Goal: Task Accomplishment & Management: Use online tool/utility

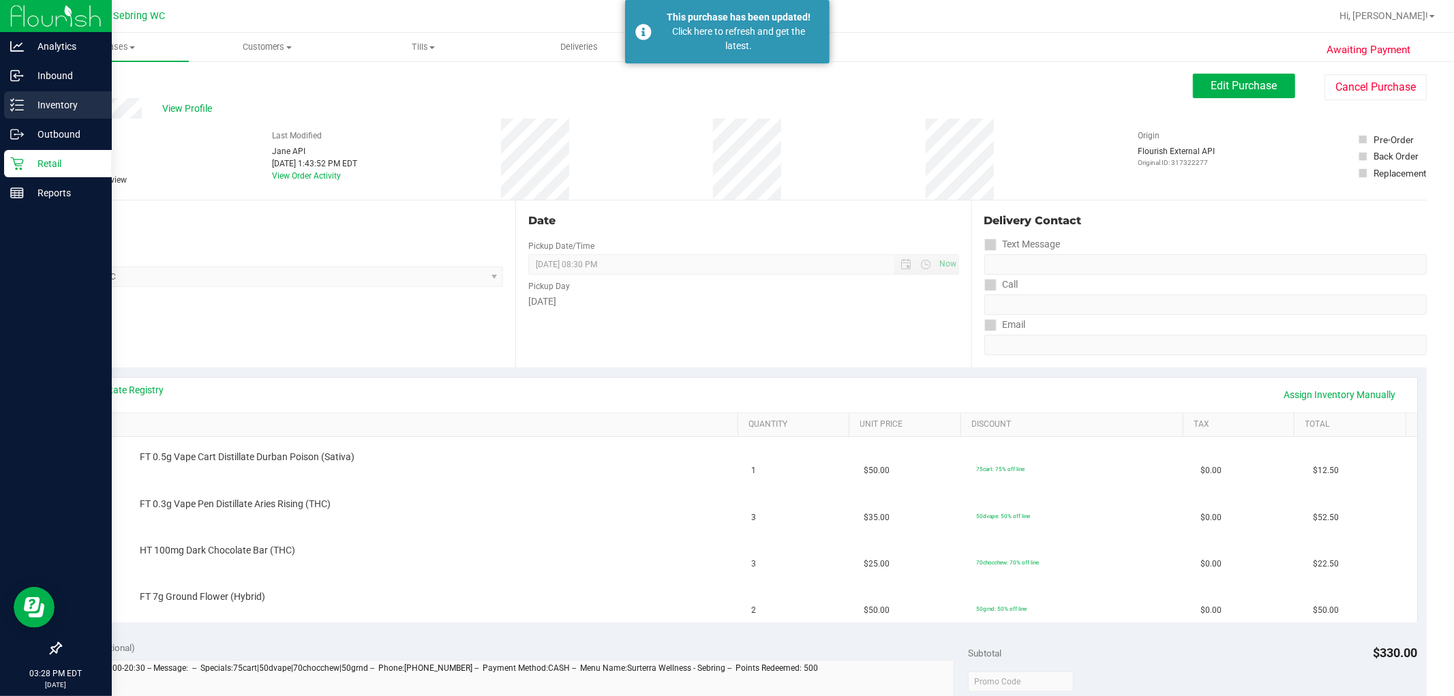
click at [35, 107] on p "Inventory" at bounding box center [65, 105] width 82 height 16
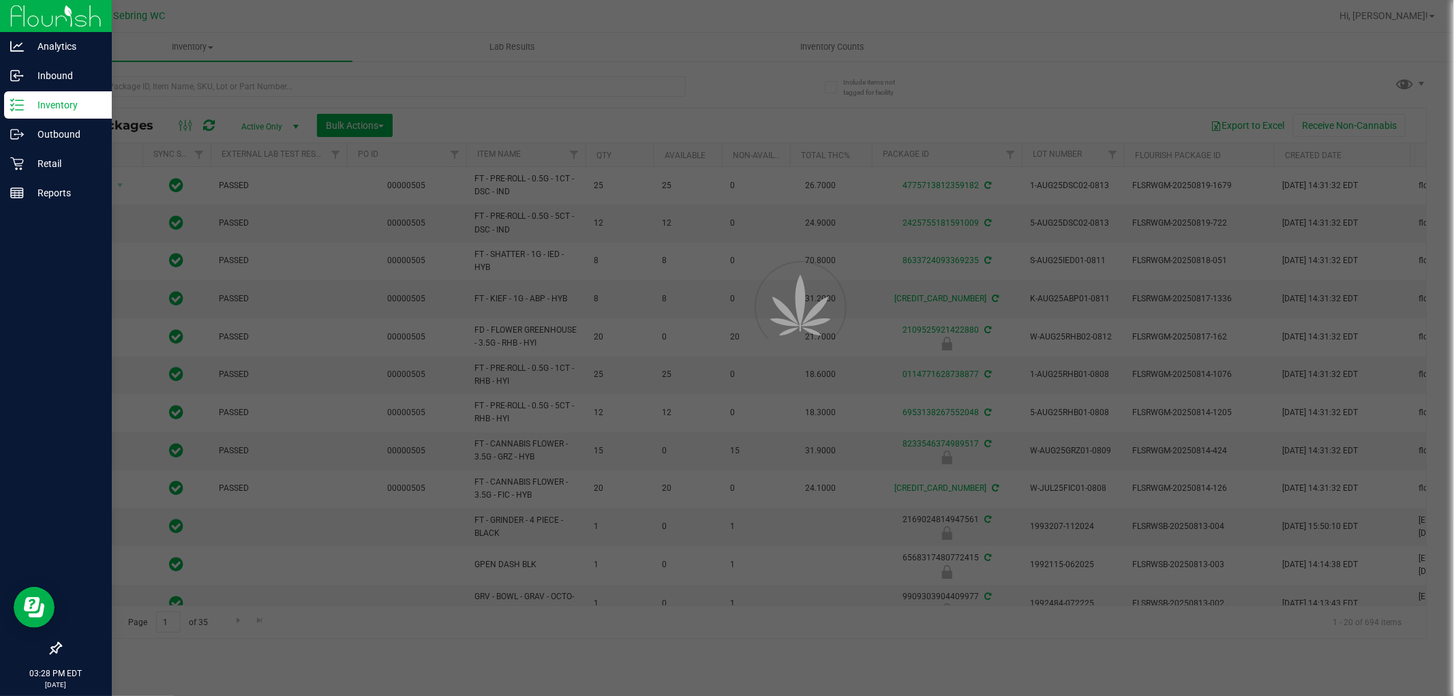
drag, startPoint x: 187, startPoint y: 96, endPoint x: 191, endPoint y: 80, distance: 16.2
click at [191, 80] on div at bounding box center [727, 348] width 1454 height 696
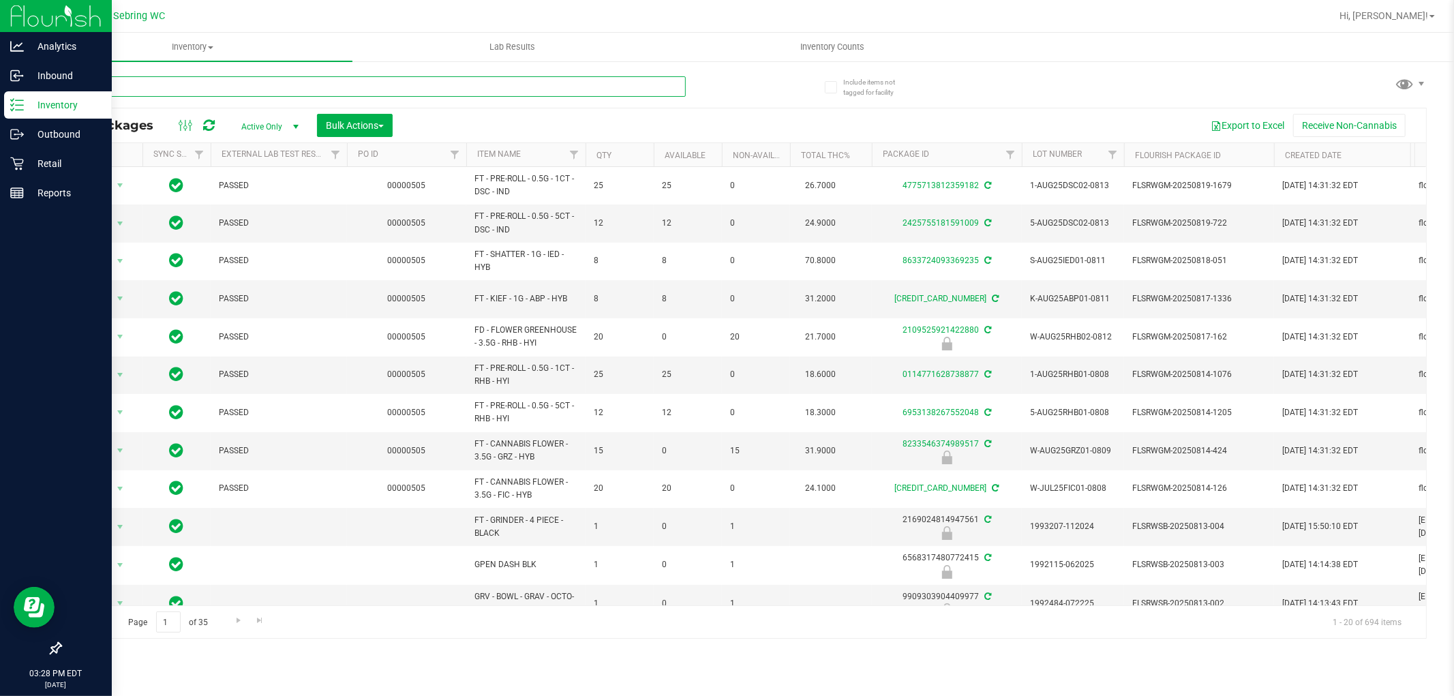
click at [192, 82] on input "text" at bounding box center [373, 86] width 626 height 20
click at [192, 83] on input "text" at bounding box center [373, 86] width 626 height 20
paste input "W-APR25FIC02-0514 - fried ice cream"
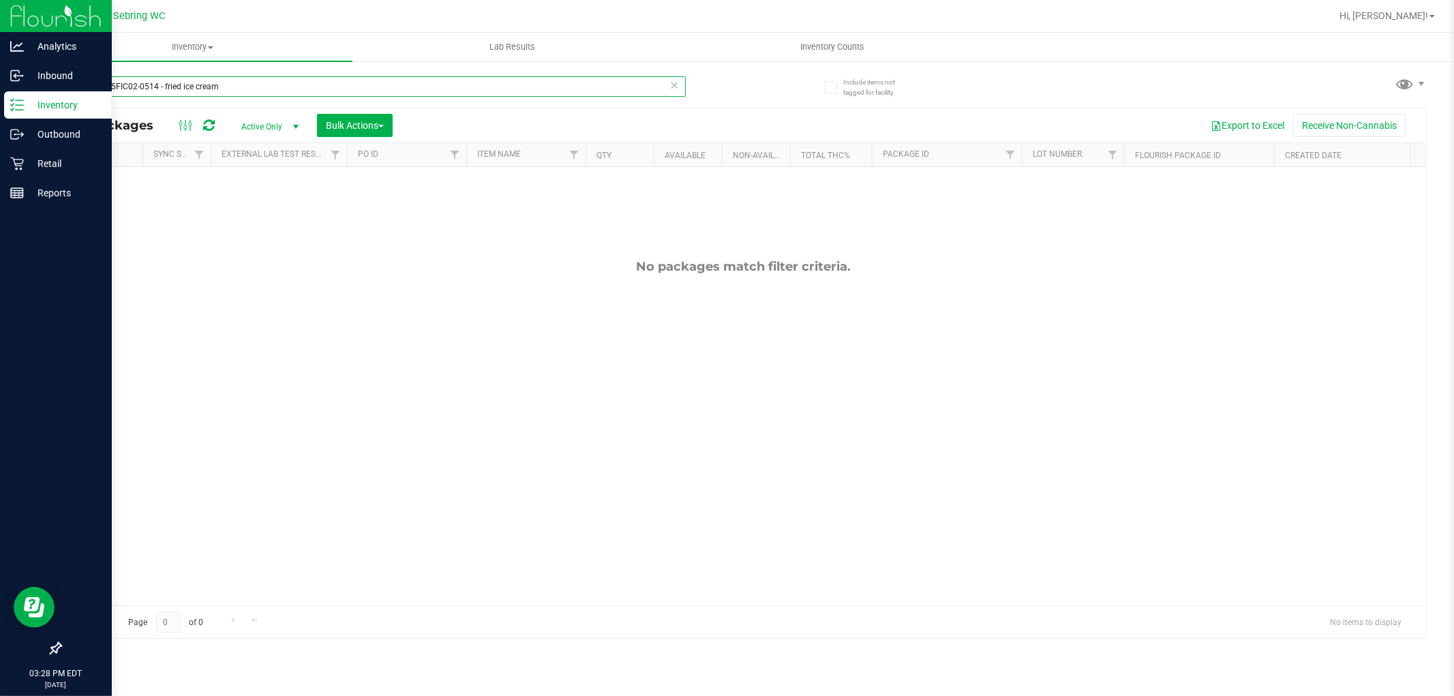
drag, startPoint x: 244, startPoint y: 89, endPoint x: 158, endPoint y: 97, distance: 86.3
click at [158, 97] on div "W-APR25FIC02-0514 - fried ice cream" at bounding box center [373, 91] width 626 height 31
type input "W-APR25FIC02-0514"
click at [194, 90] on input "W-APR25FIC02-0514" at bounding box center [373, 86] width 626 height 20
click at [193, 90] on input "W-APR25FIC02-0514" at bounding box center [373, 86] width 626 height 20
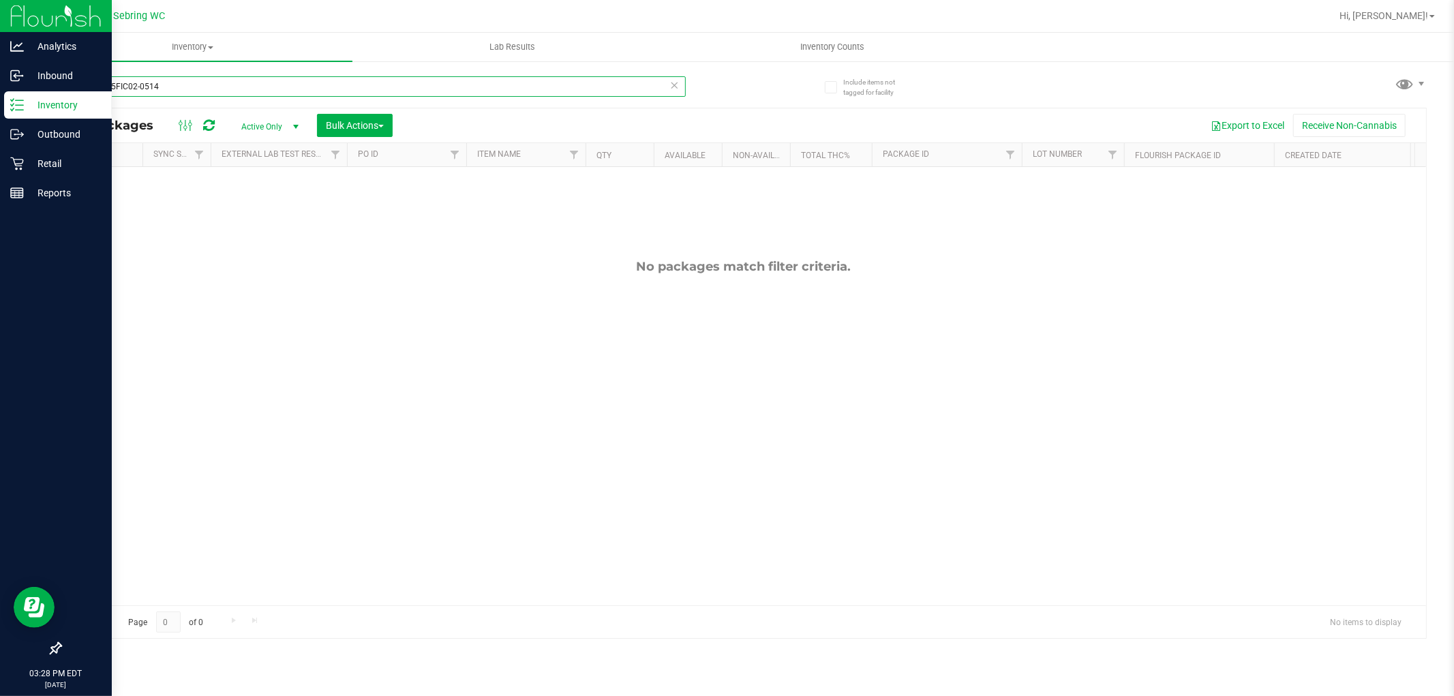
click at [182, 87] on input "W-APR25FIC02-0514" at bounding box center [373, 86] width 626 height 20
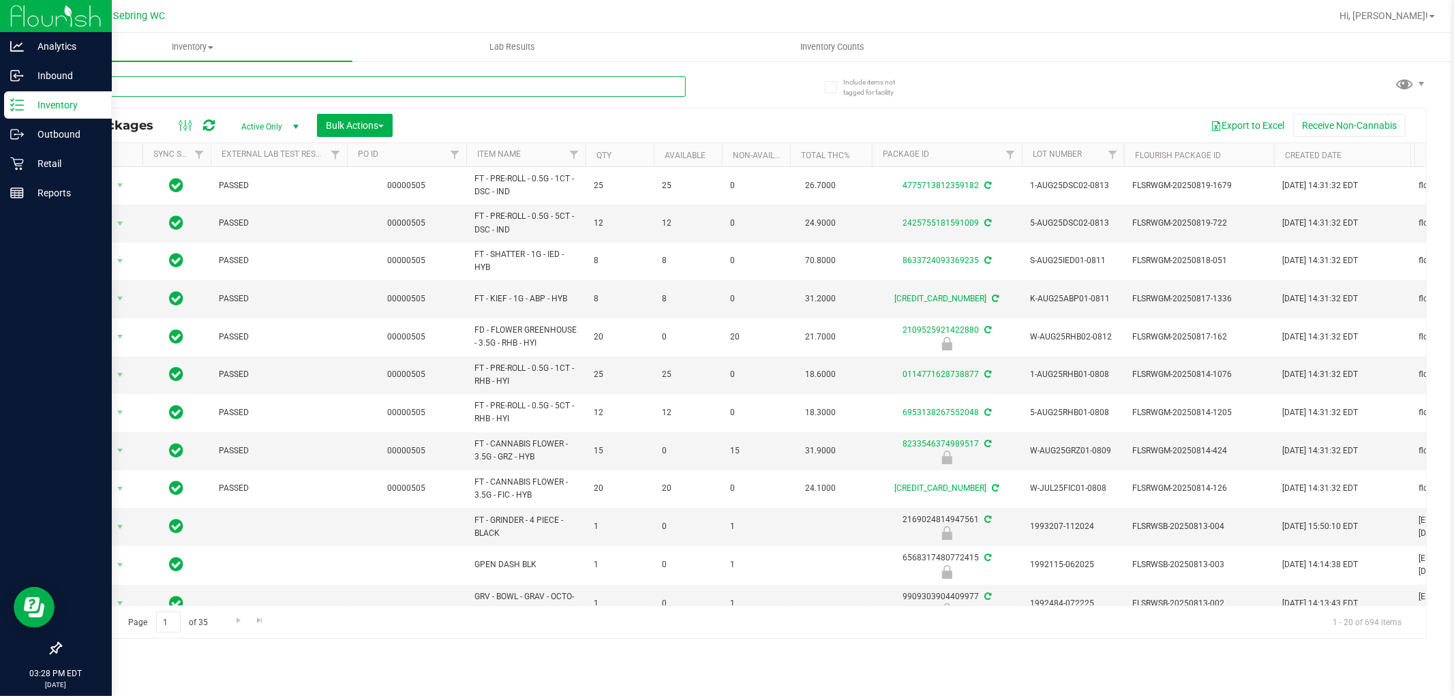
paste input "W-AUG25GRZ01-0809"
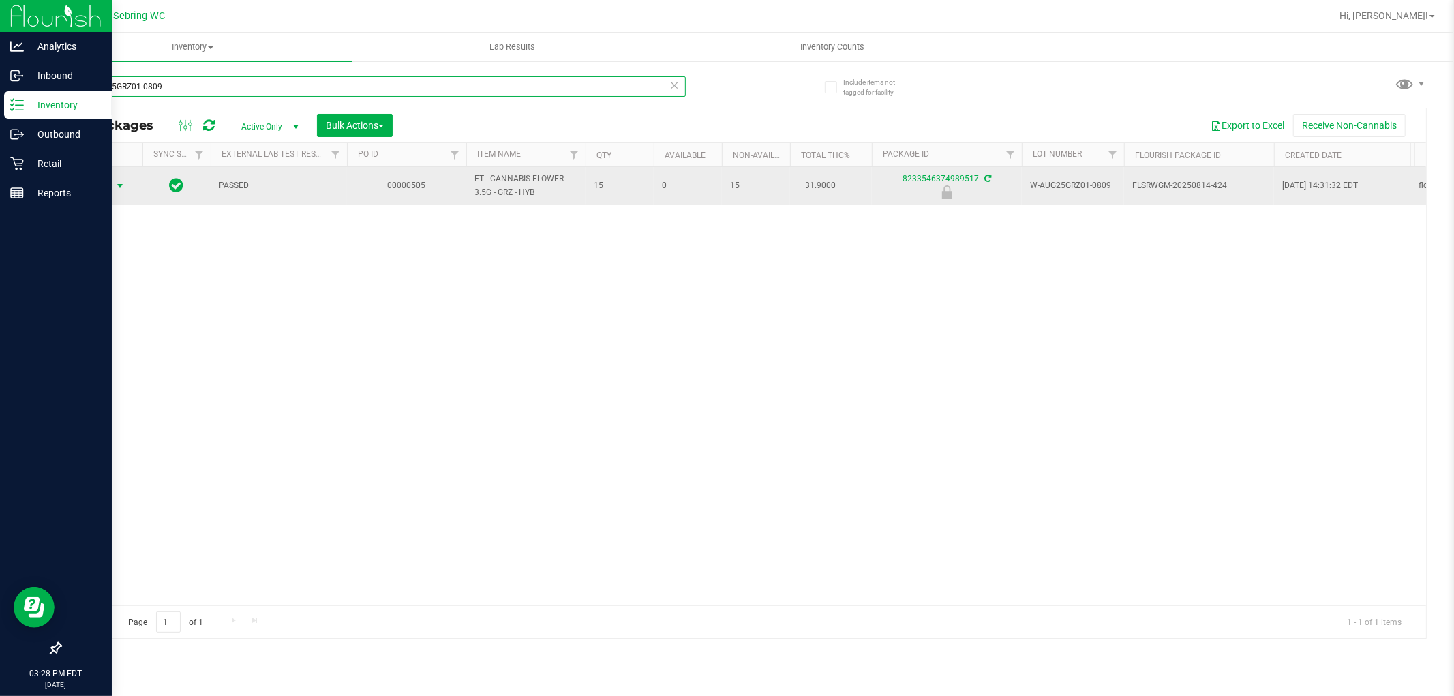
type input "W-AUG25GRZ01-0809"
click at [124, 185] on span "select" at bounding box center [120, 186] width 11 height 11
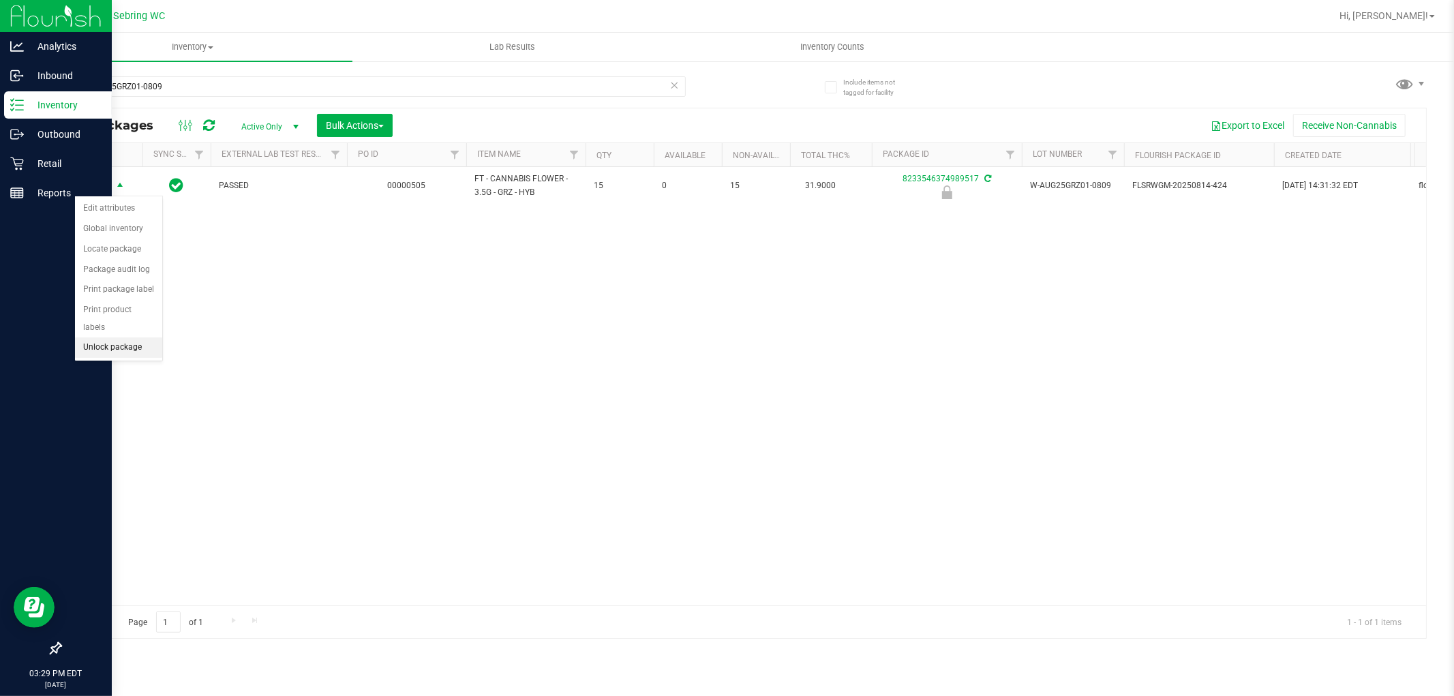
click at [106, 354] on li "Unlock package" at bounding box center [118, 347] width 87 height 20
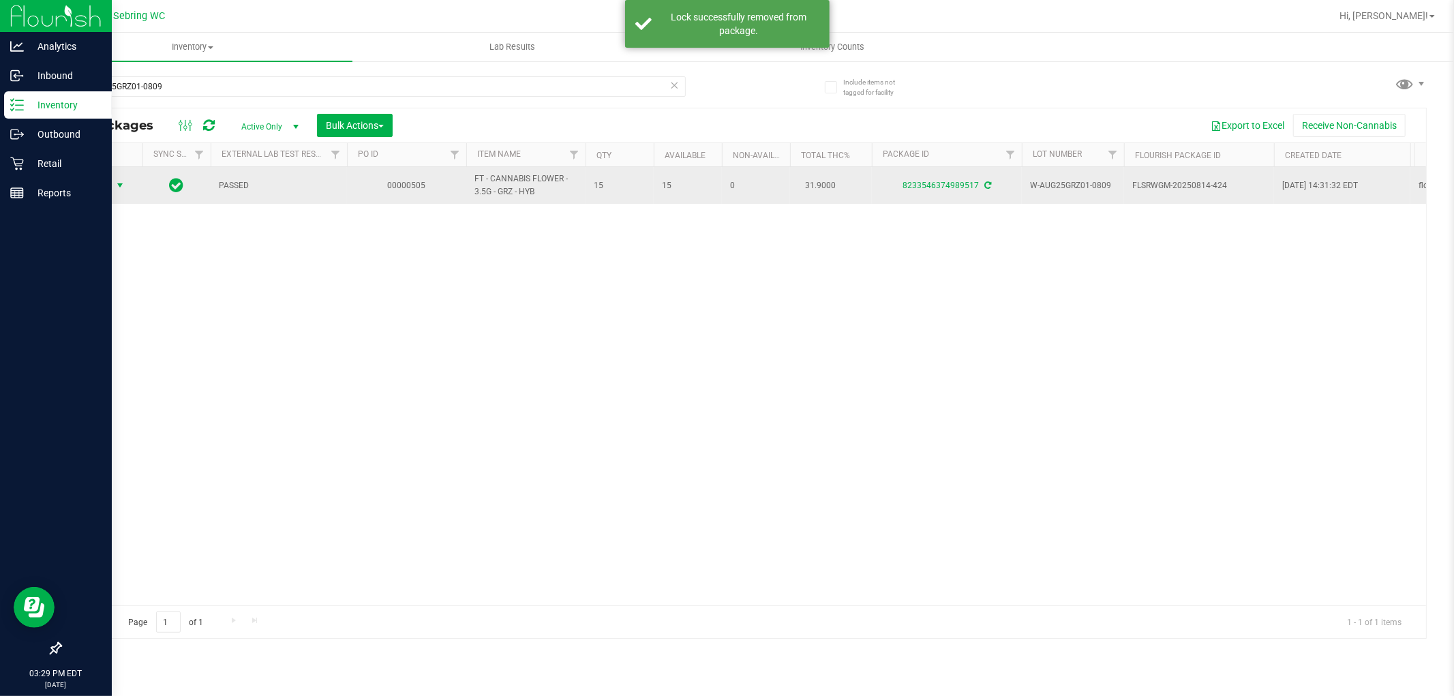
click at [119, 183] on span "select" at bounding box center [120, 185] width 11 height 11
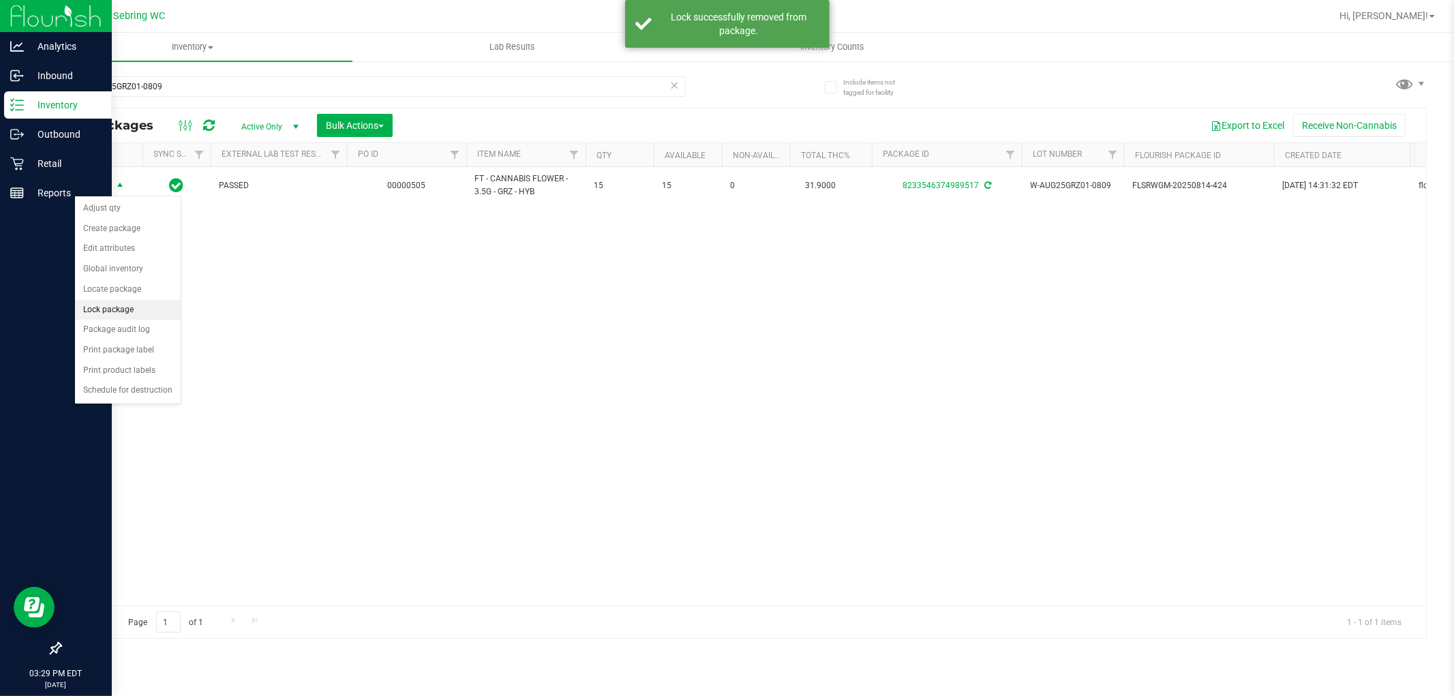
click at [119, 310] on li "Lock package" at bounding box center [128, 310] width 106 height 20
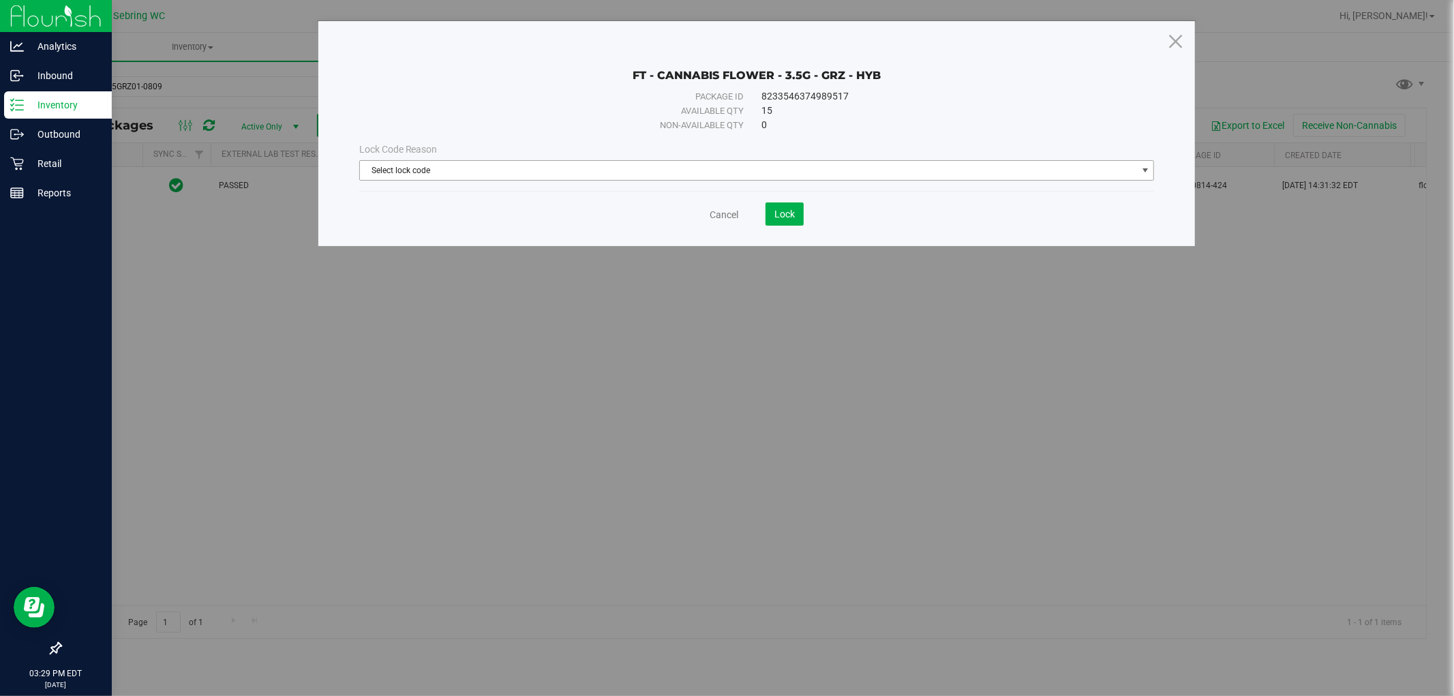
click at [585, 179] on span "Select lock code" at bounding box center [748, 170] width 777 height 19
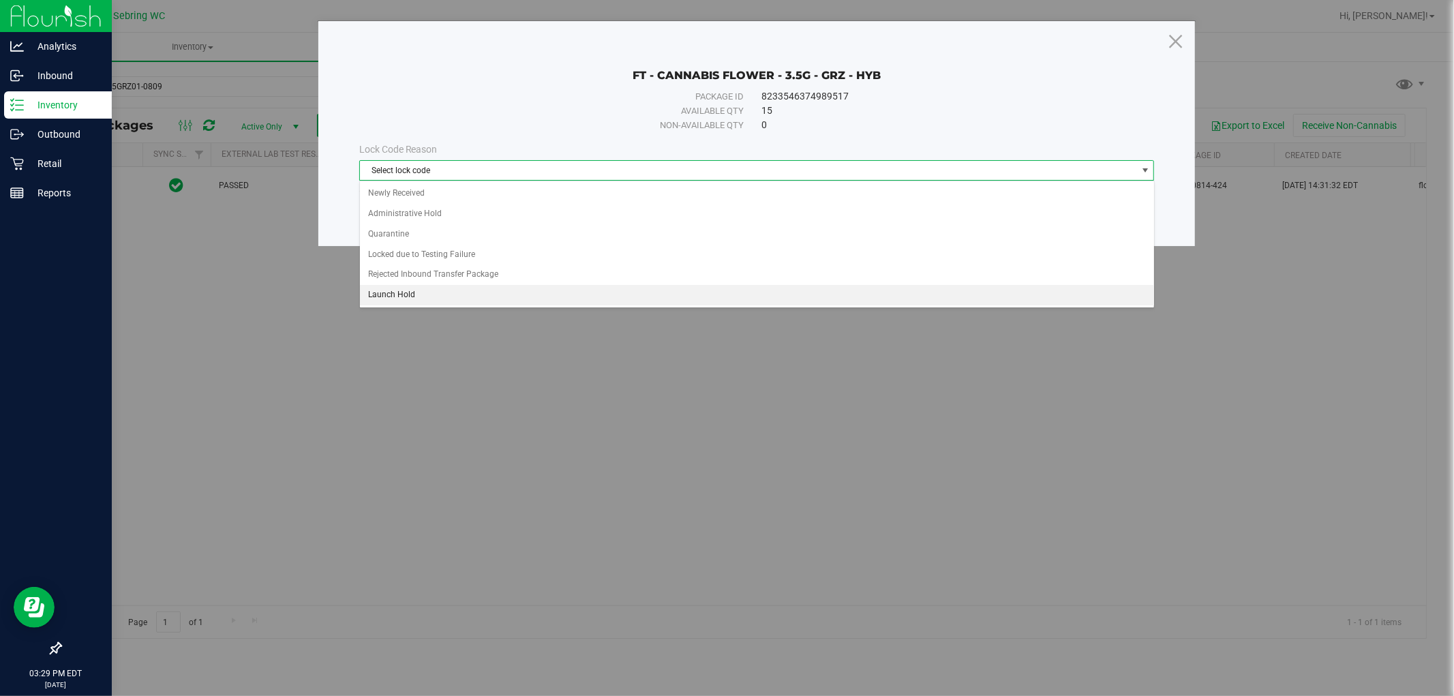
click at [424, 301] on li "Launch Hold" at bounding box center [757, 295] width 794 height 20
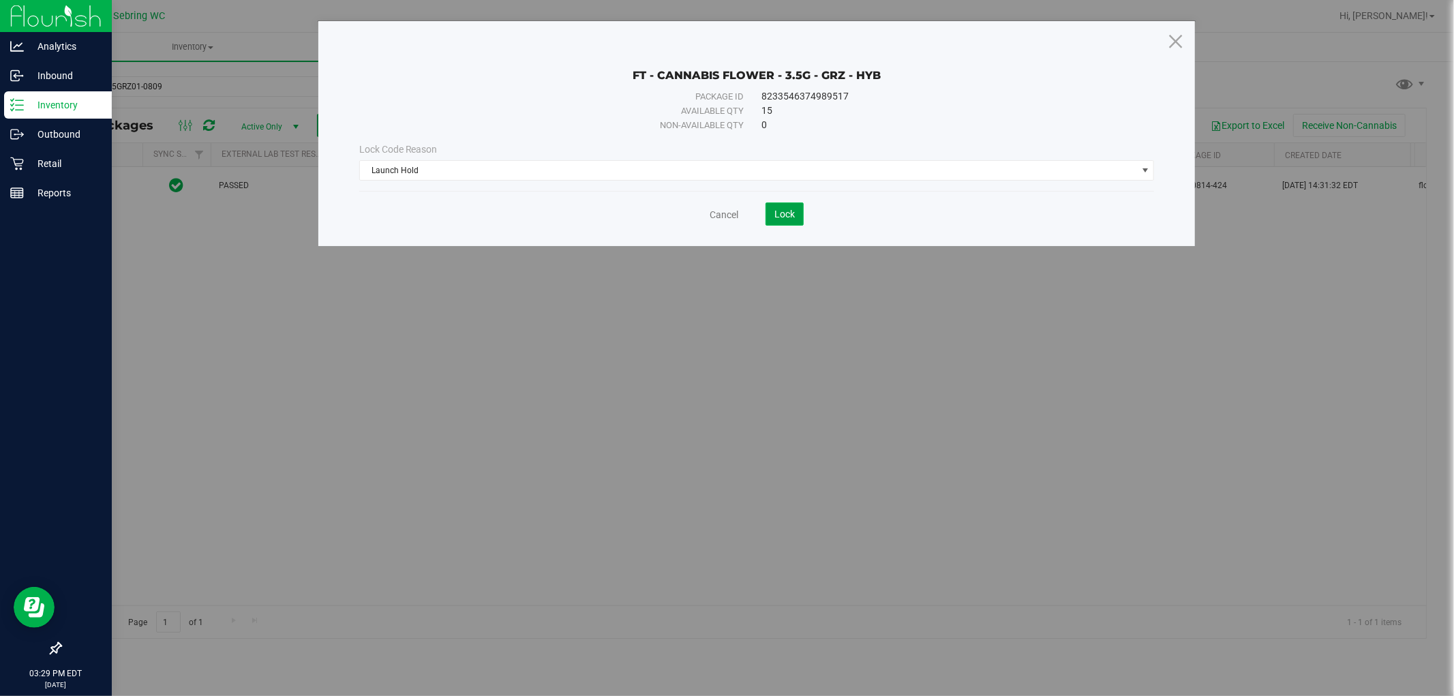
click at [792, 219] on span "Lock" at bounding box center [784, 214] width 20 height 11
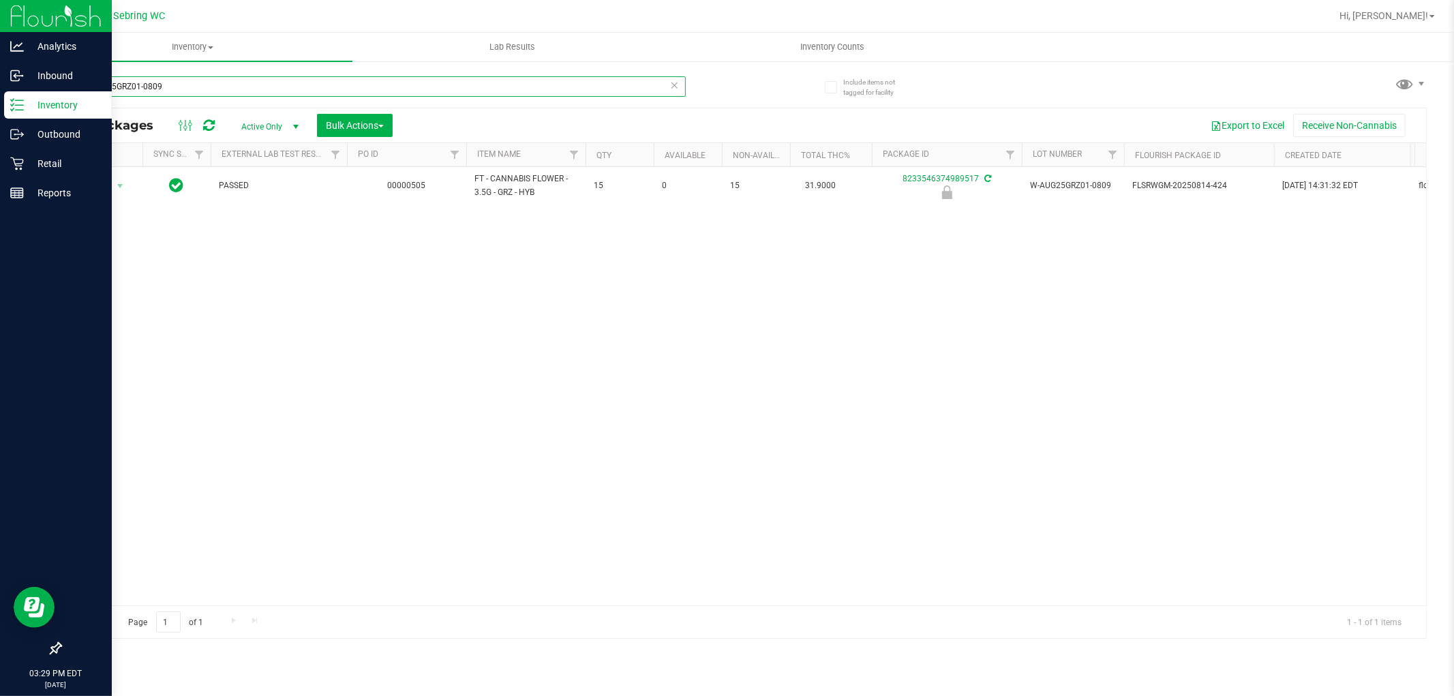
click at [285, 95] on input "W-AUG25GRZ01-0809" at bounding box center [373, 86] width 626 height 20
click at [283, 95] on input "W-AUG25GRZ01-0809" at bounding box center [373, 86] width 626 height 20
click at [215, 93] on input "W-AUG25GRZ01-0809" at bounding box center [373, 86] width 626 height 20
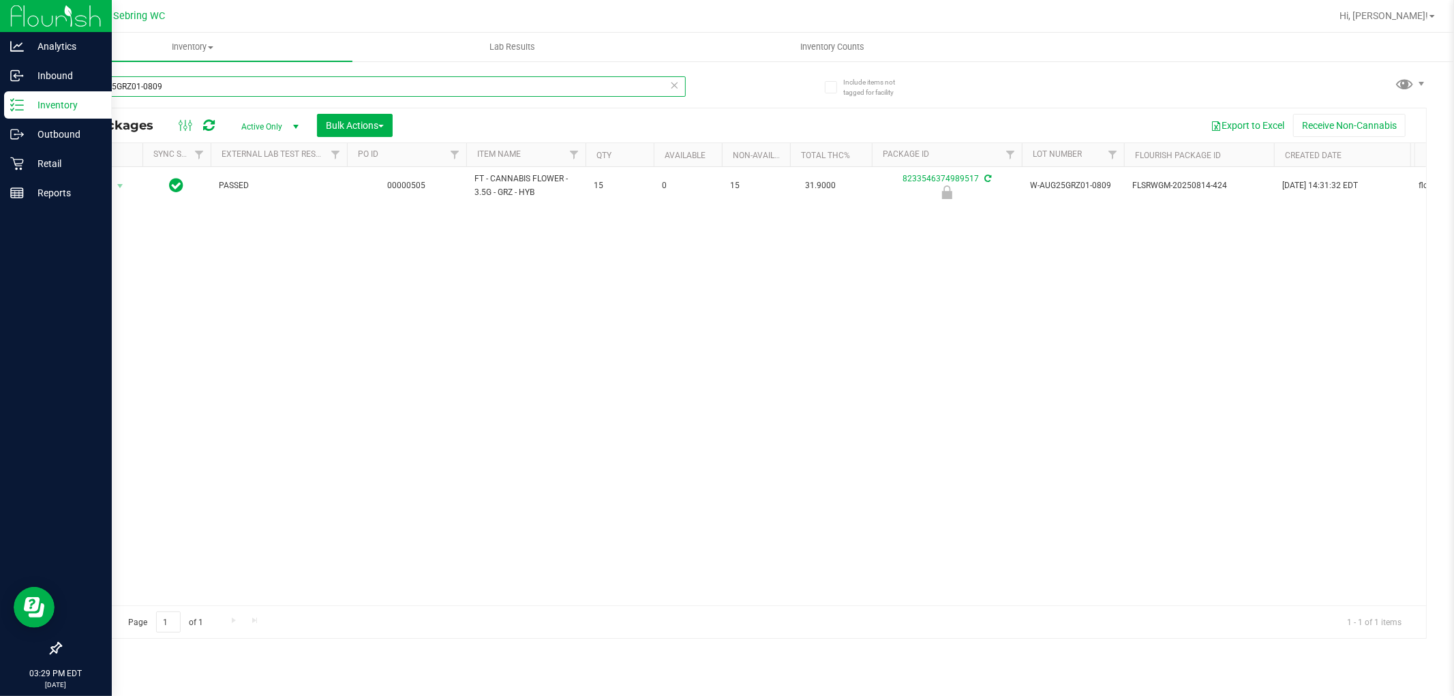
click at [213, 91] on input "W-AUG25GRZ01-0809" at bounding box center [373, 86] width 626 height 20
click at [115, 80] on input "W-AUG25GRZ01-0809" at bounding box center [373, 86] width 626 height 20
paste input "JUN25FFP01-0701"
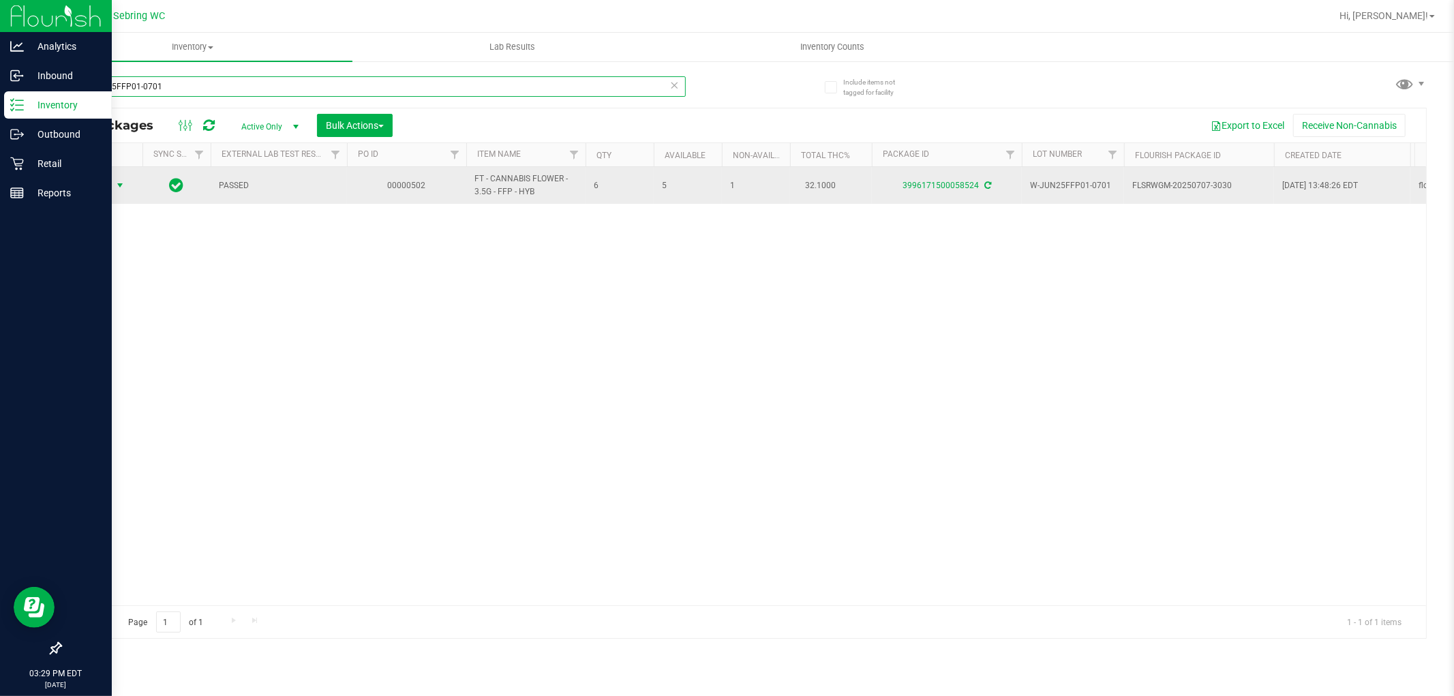
type input "W-JUN25FFP01-0701"
click at [121, 192] on span "select" at bounding box center [120, 185] width 17 height 19
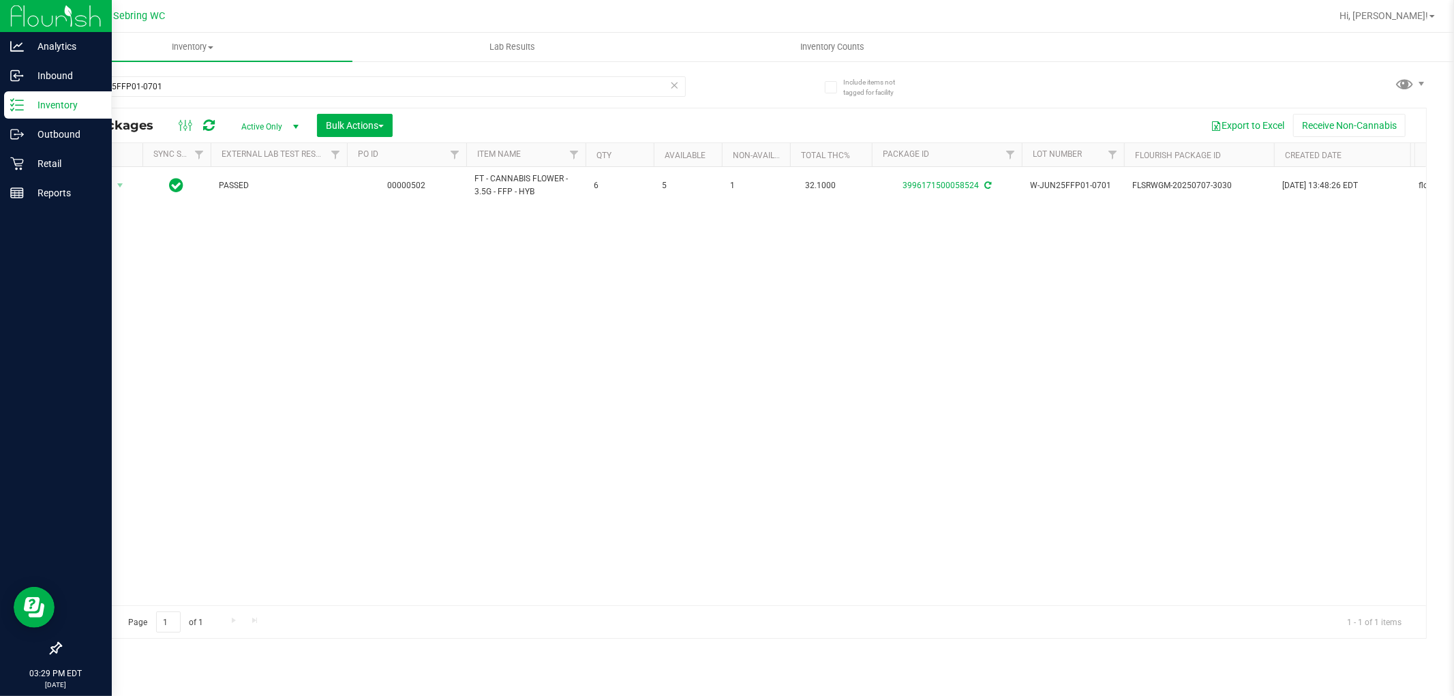
click at [369, 393] on div "Action Action Adjust qty Create package Edit attributes Global inventory Locate…" at bounding box center [743, 386] width 1365 height 438
click at [43, 154] on div "Retail" at bounding box center [58, 163] width 108 height 27
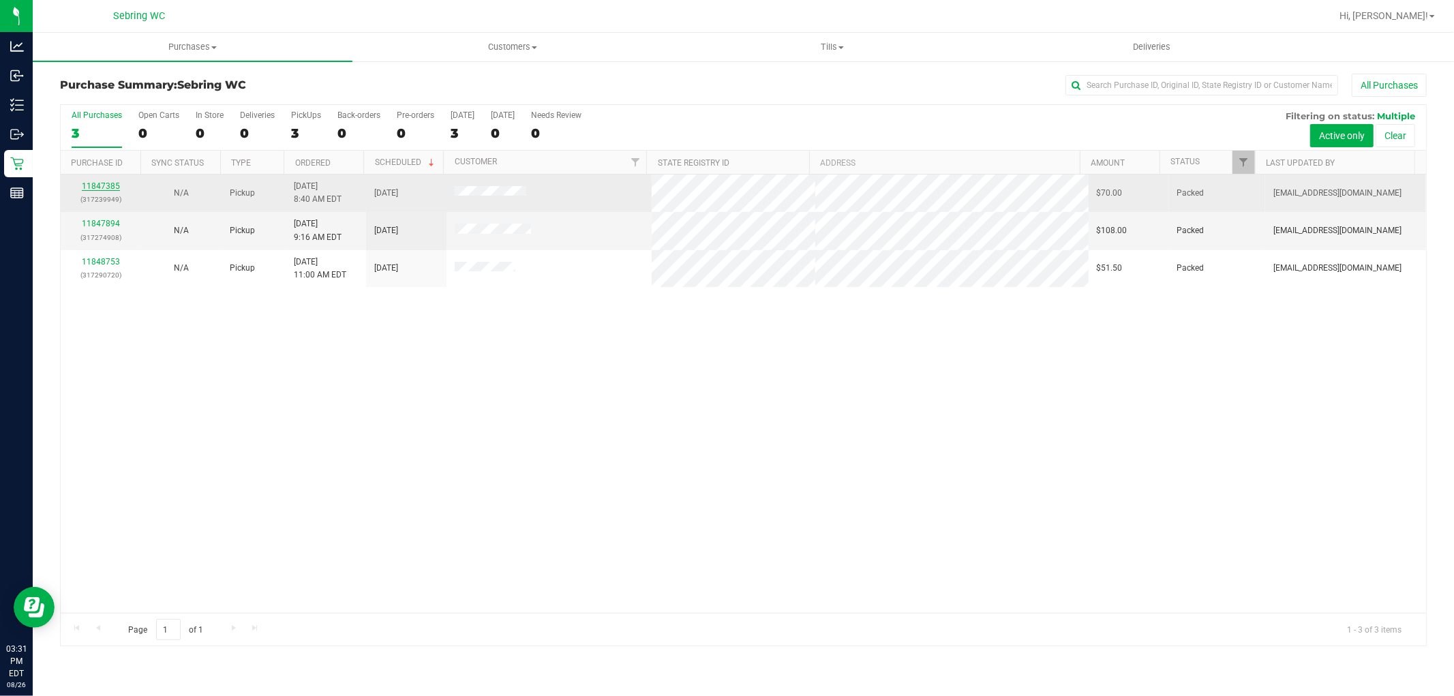
click at [116, 187] on link "11847385" at bounding box center [101, 186] width 38 height 10
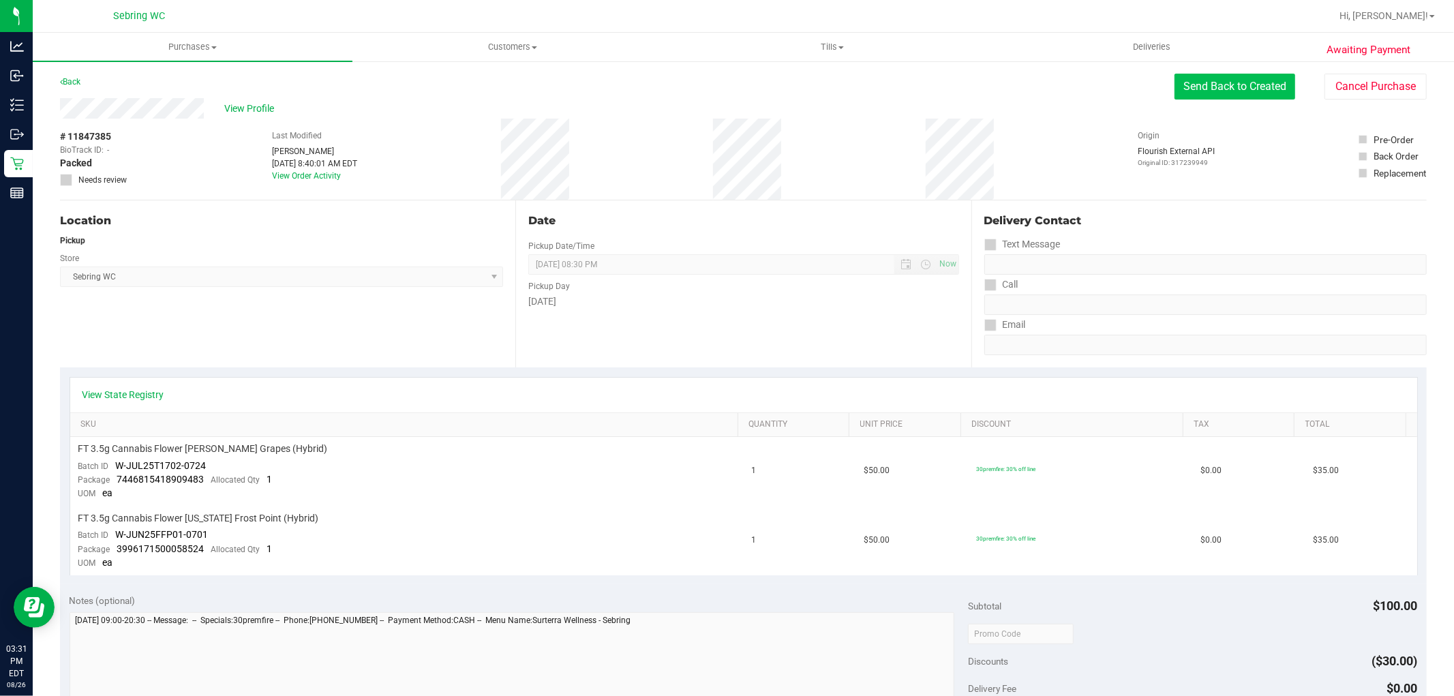
click at [1241, 93] on button "Send Back to Created" at bounding box center [1235, 87] width 121 height 26
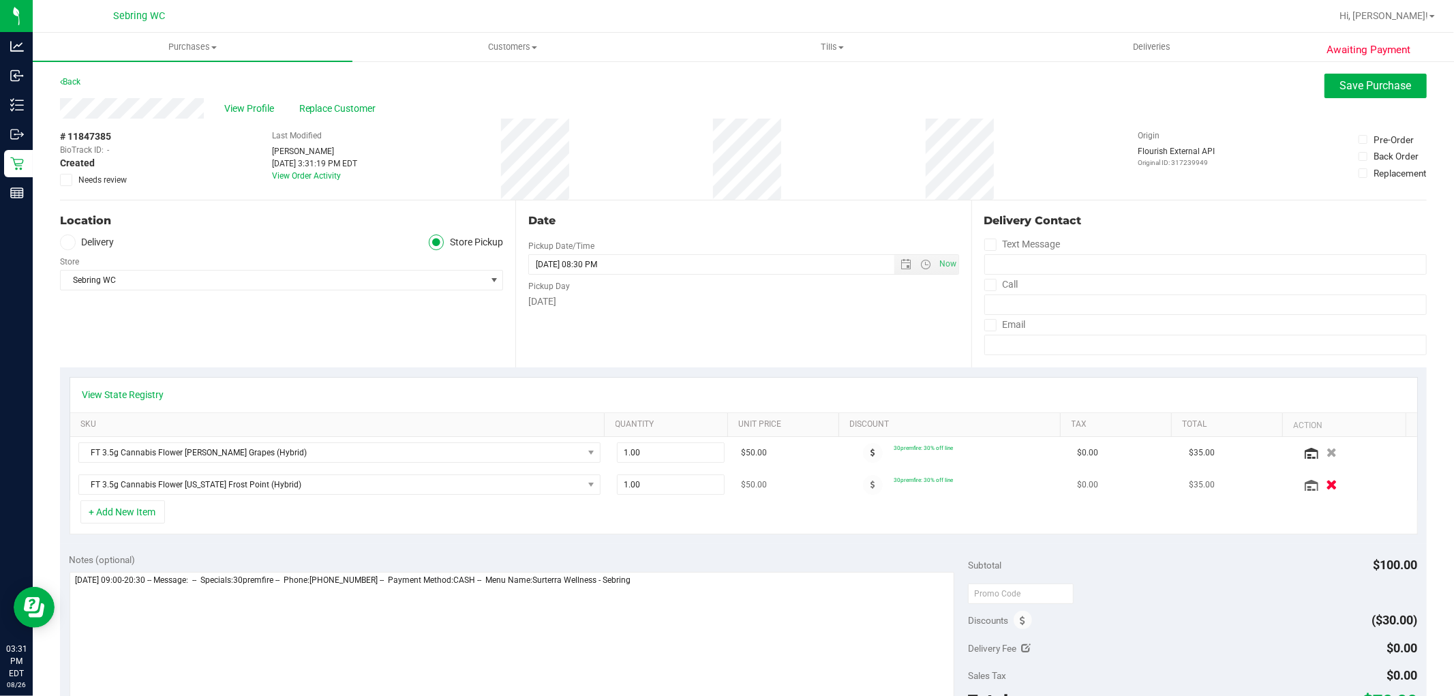
click at [1326, 489] on icon "button" at bounding box center [1332, 485] width 12 height 10
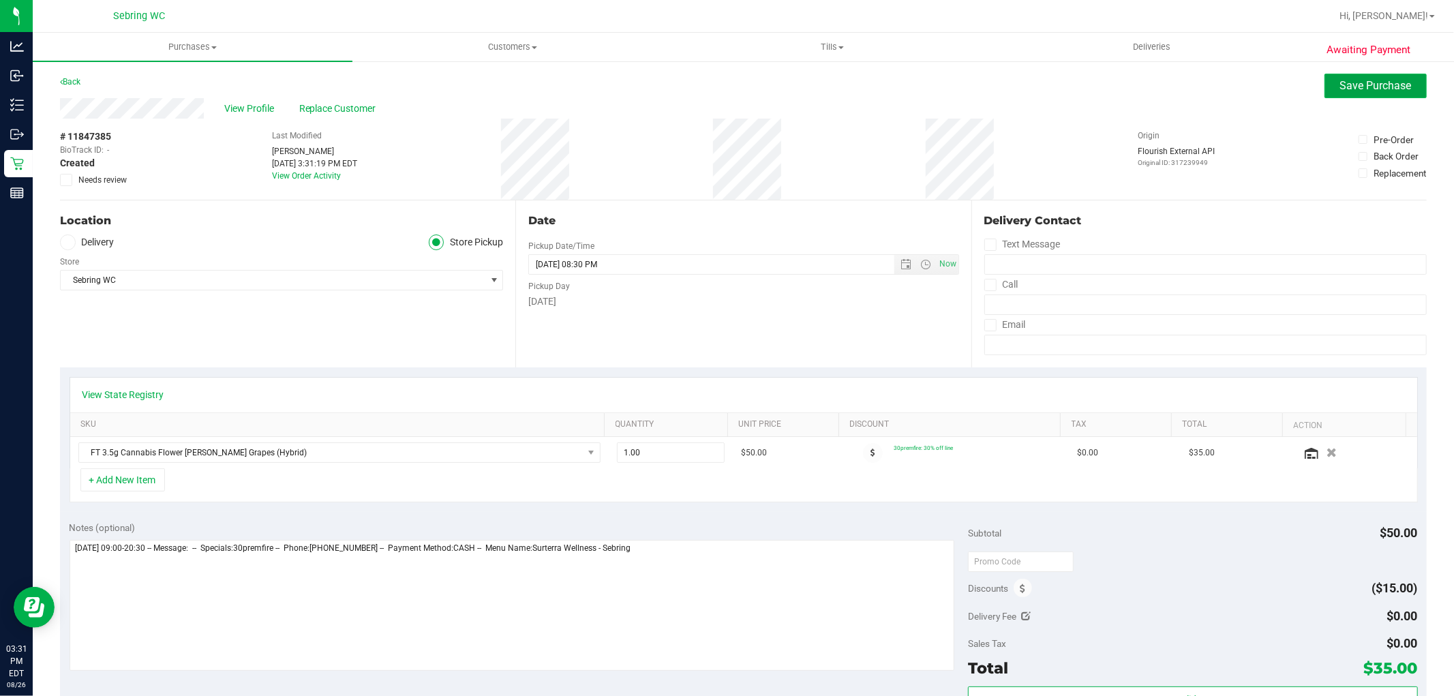
click at [1342, 76] on button "Save Purchase" at bounding box center [1376, 86] width 102 height 25
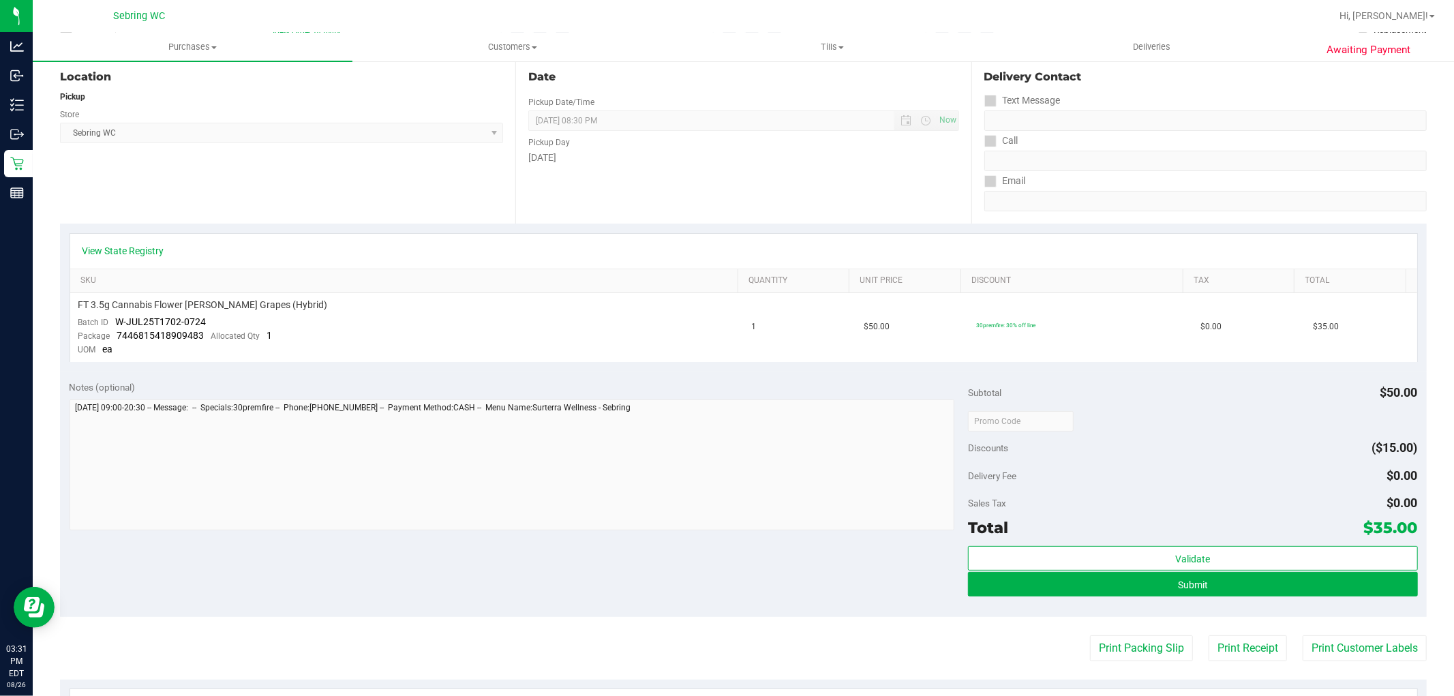
scroll to position [378, 0]
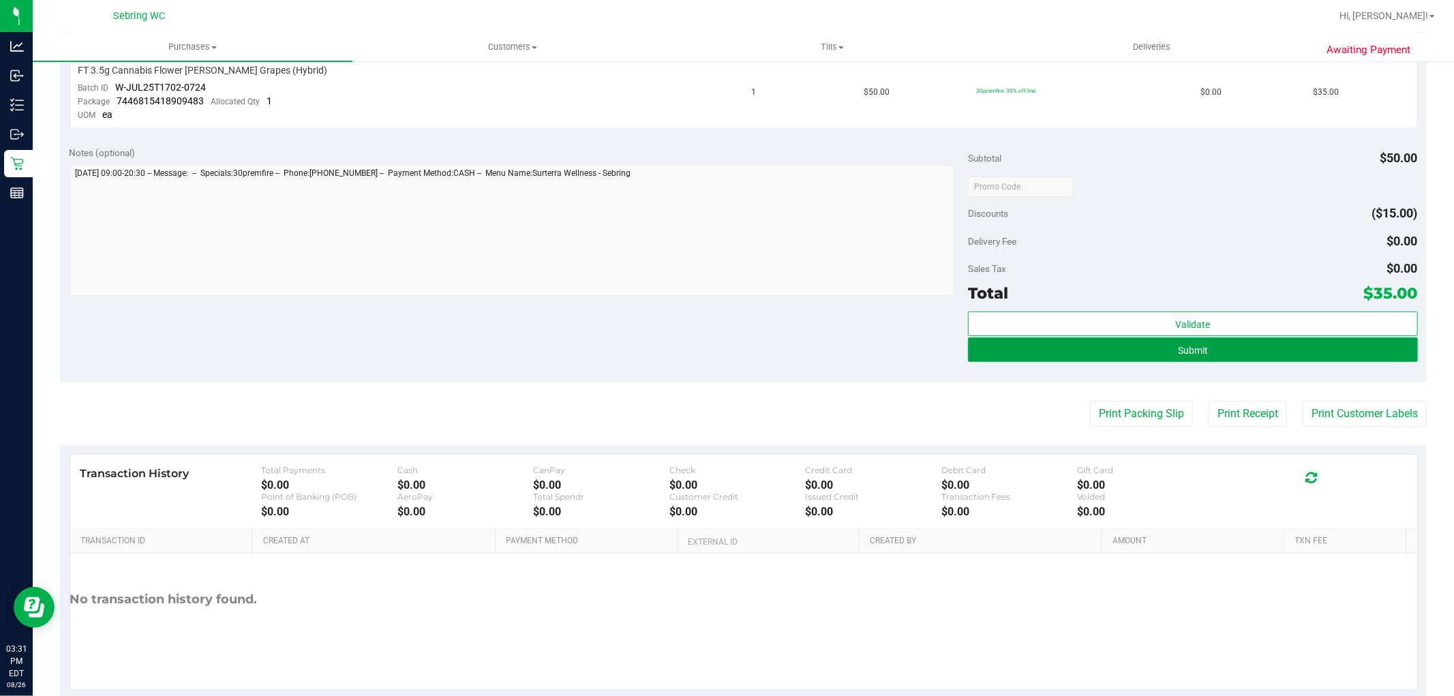
click at [1207, 350] on button "Submit" at bounding box center [1192, 349] width 449 height 25
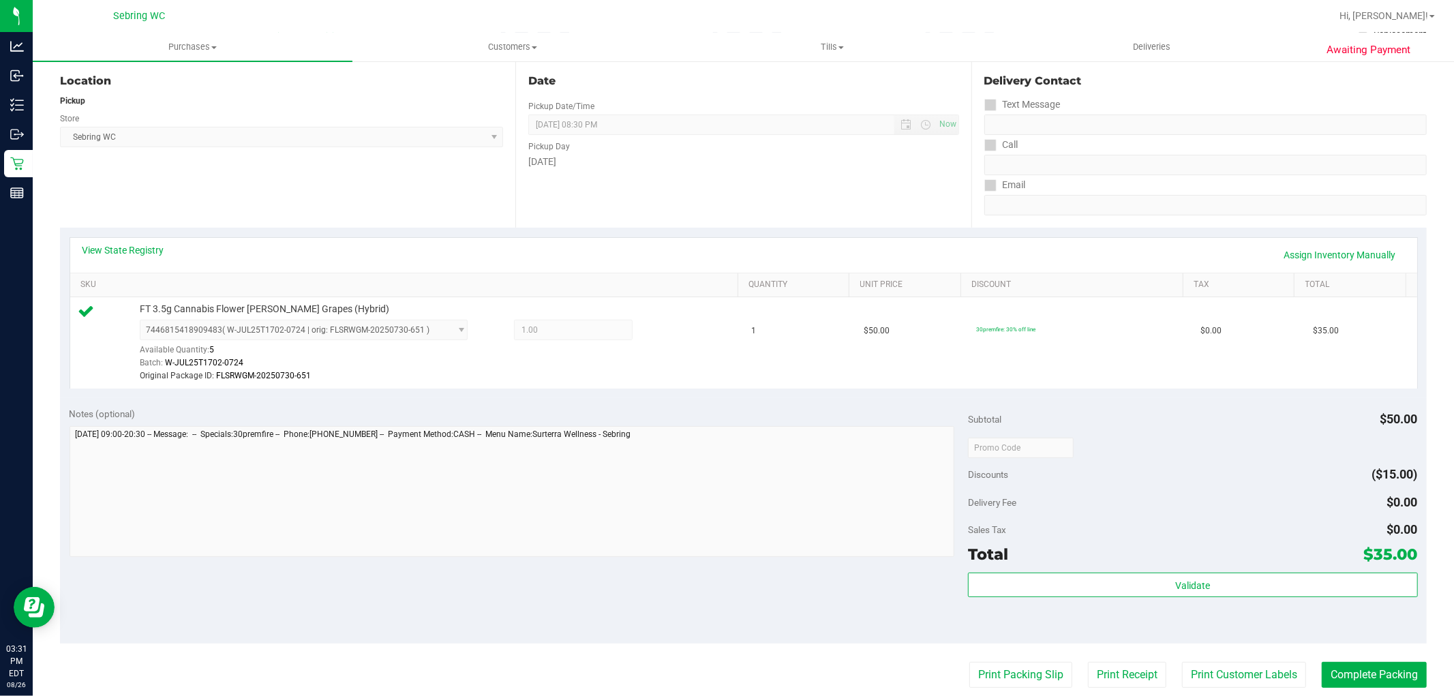
scroll to position [303, 0]
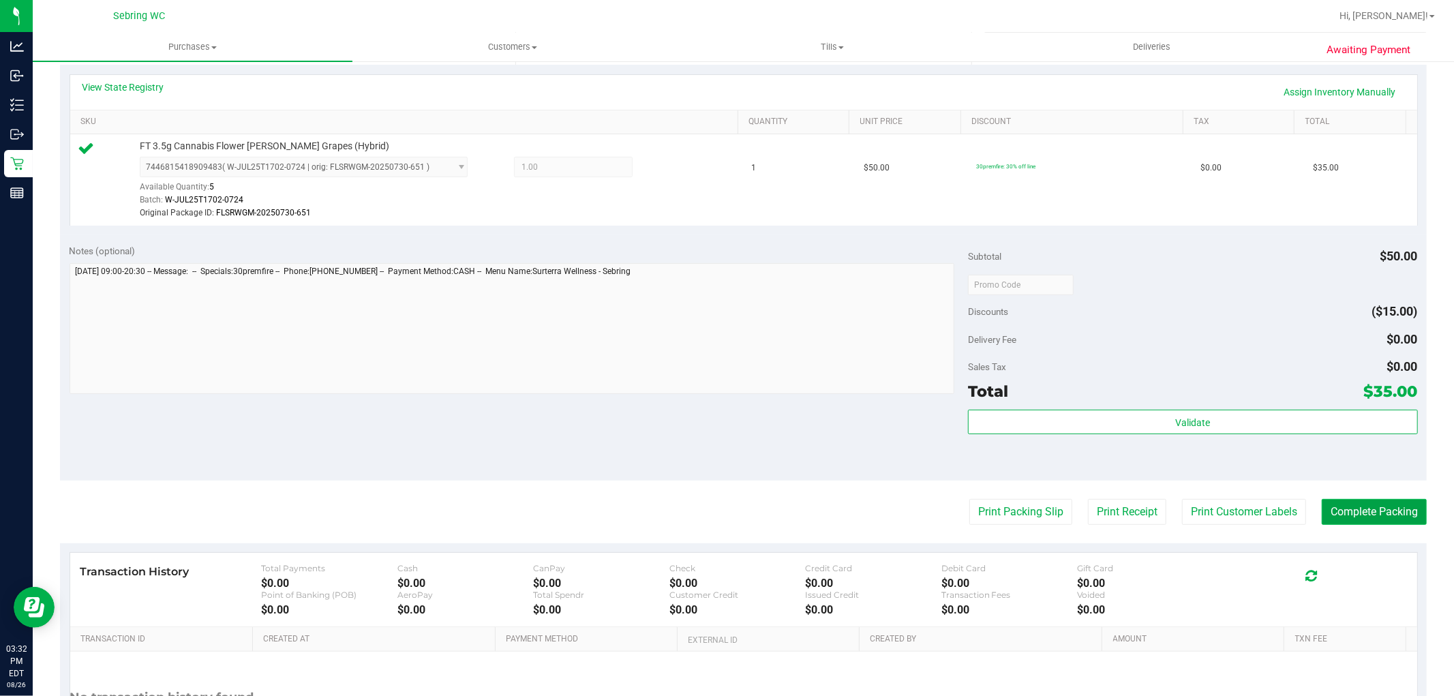
click at [1347, 502] on button "Complete Packing" at bounding box center [1374, 512] width 105 height 26
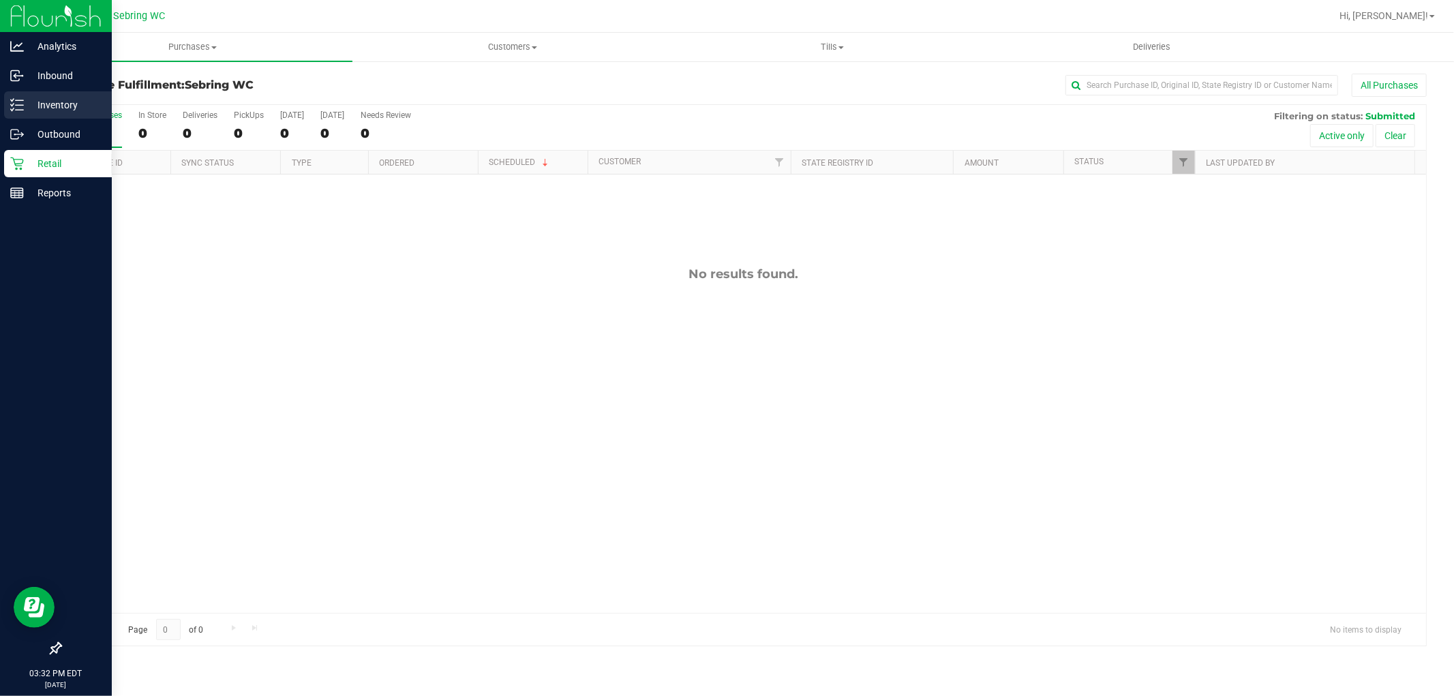
click at [32, 93] on div "Inventory" at bounding box center [58, 104] width 108 height 27
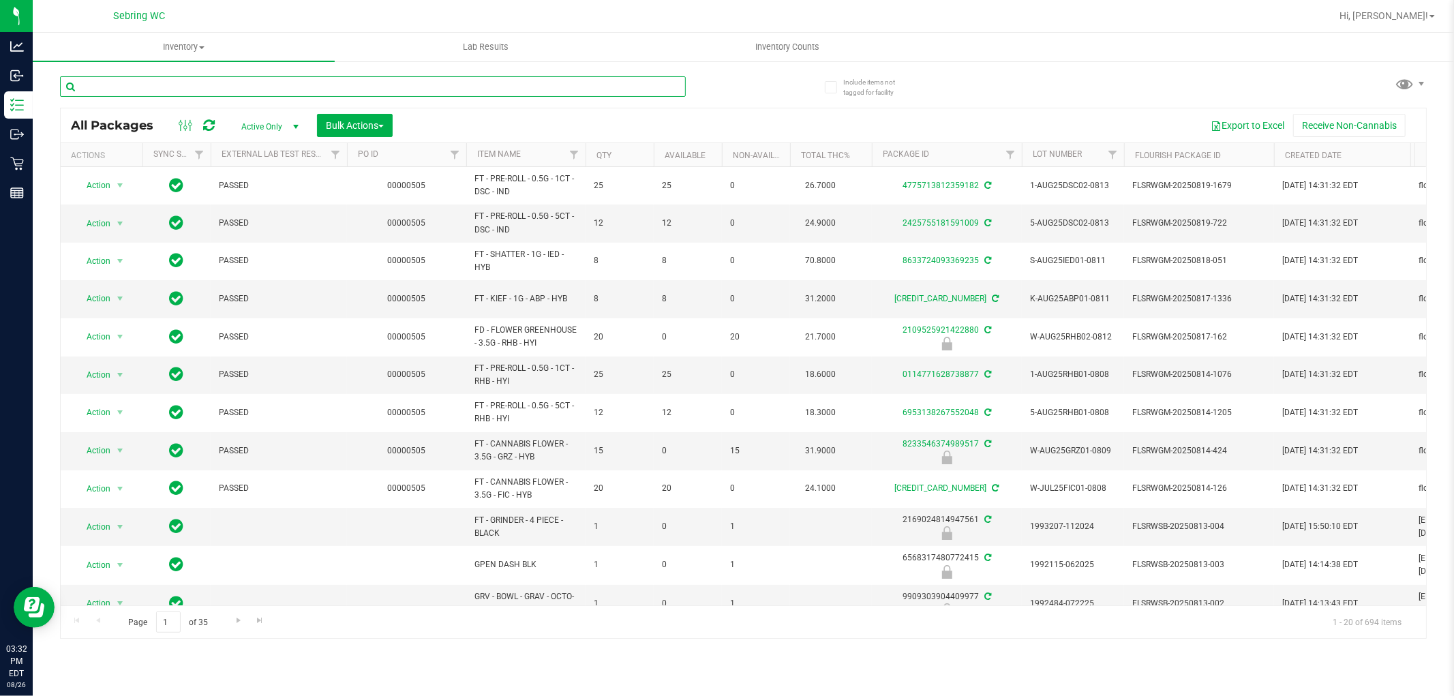
paste input "W-JUN25FFP01-0701"
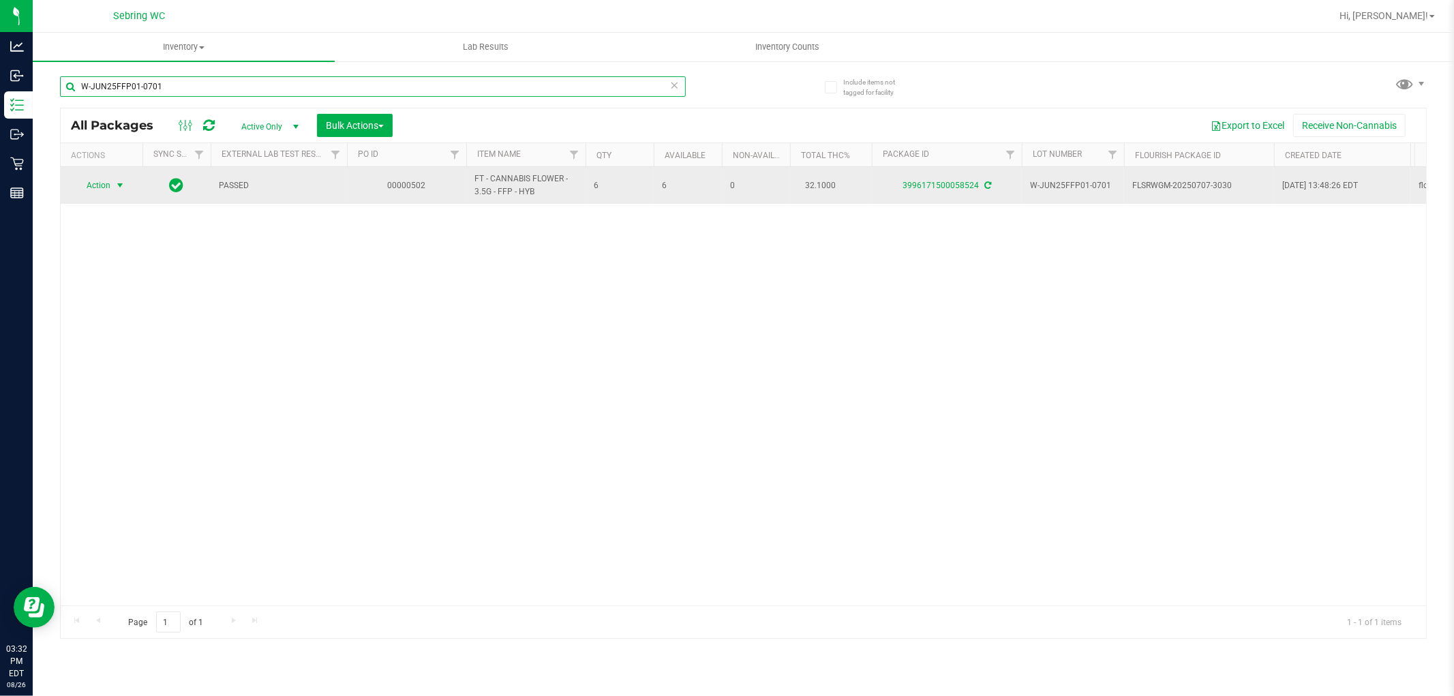
type input "W-JUN25FFP01-0701"
click at [118, 190] on span "select" at bounding box center [120, 185] width 11 height 11
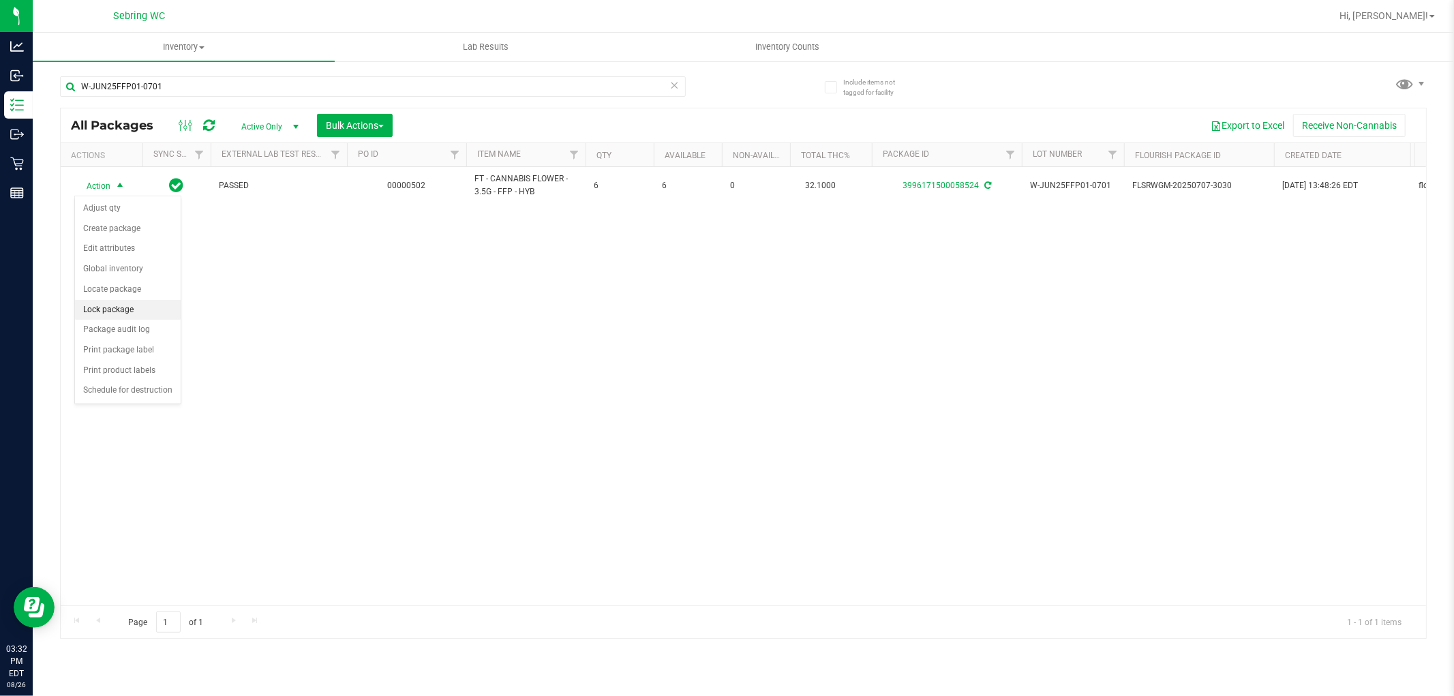
click at [109, 308] on li "Lock package" at bounding box center [128, 310] width 106 height 20
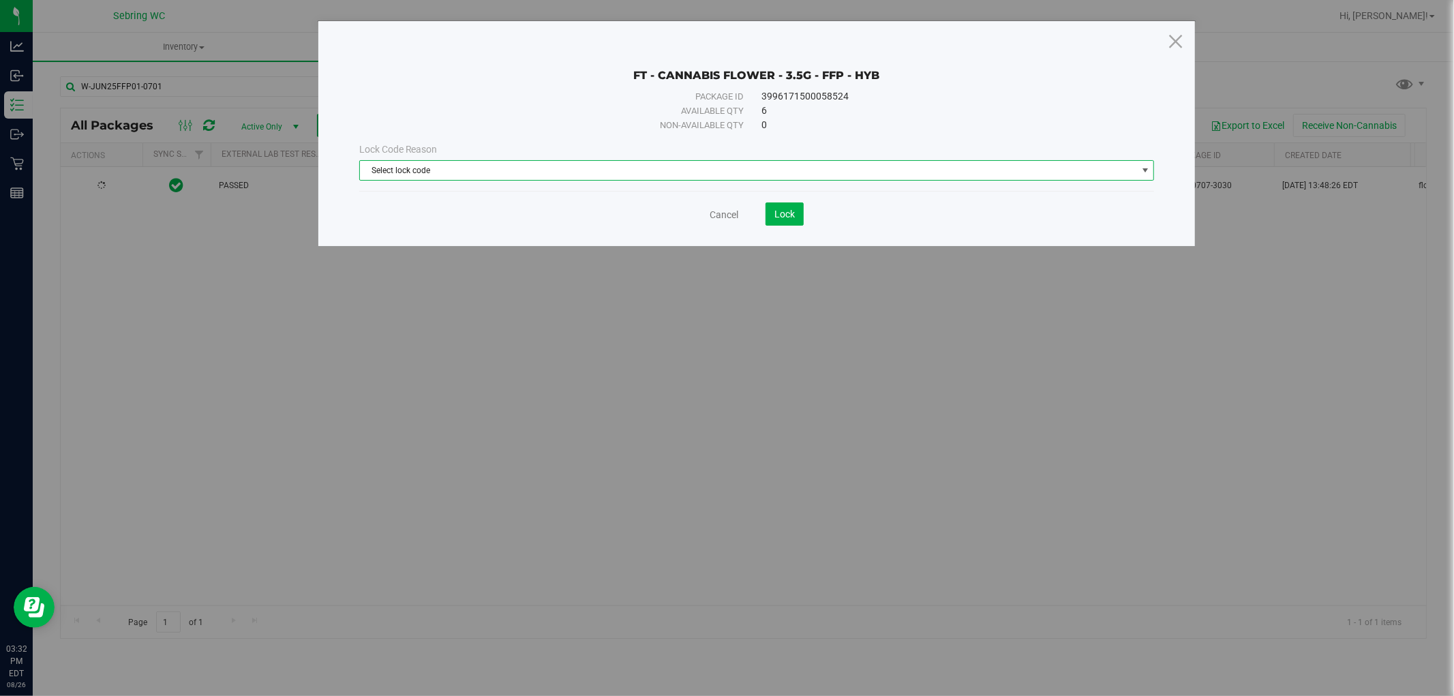
click at [705, 176] on span "Select lock code" at bounding box center [748, 170] width 777 height 19
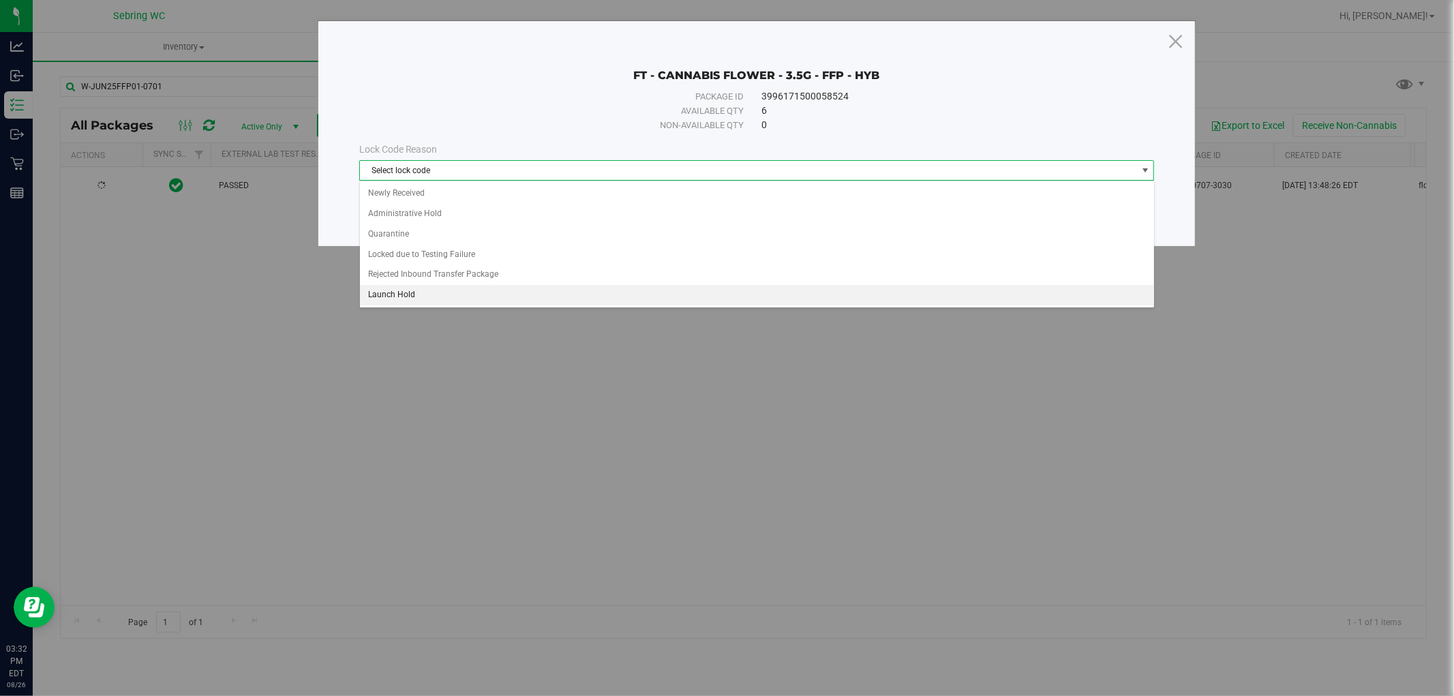
click at [427, 291] on li "Launch Hold" at bounding box center [757, 295] width 794 height 20
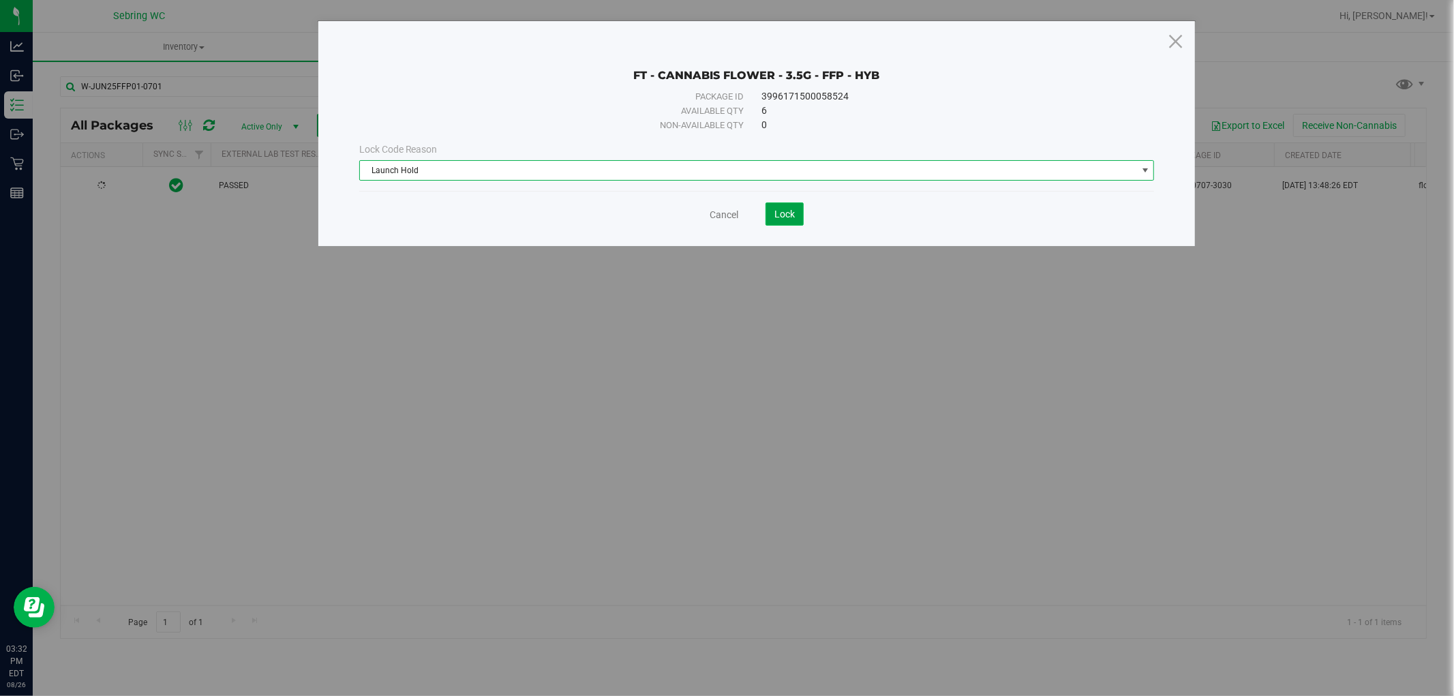
click at [798, 220] on button "Lock" at bounding box center [785, 213] width 38 height 23
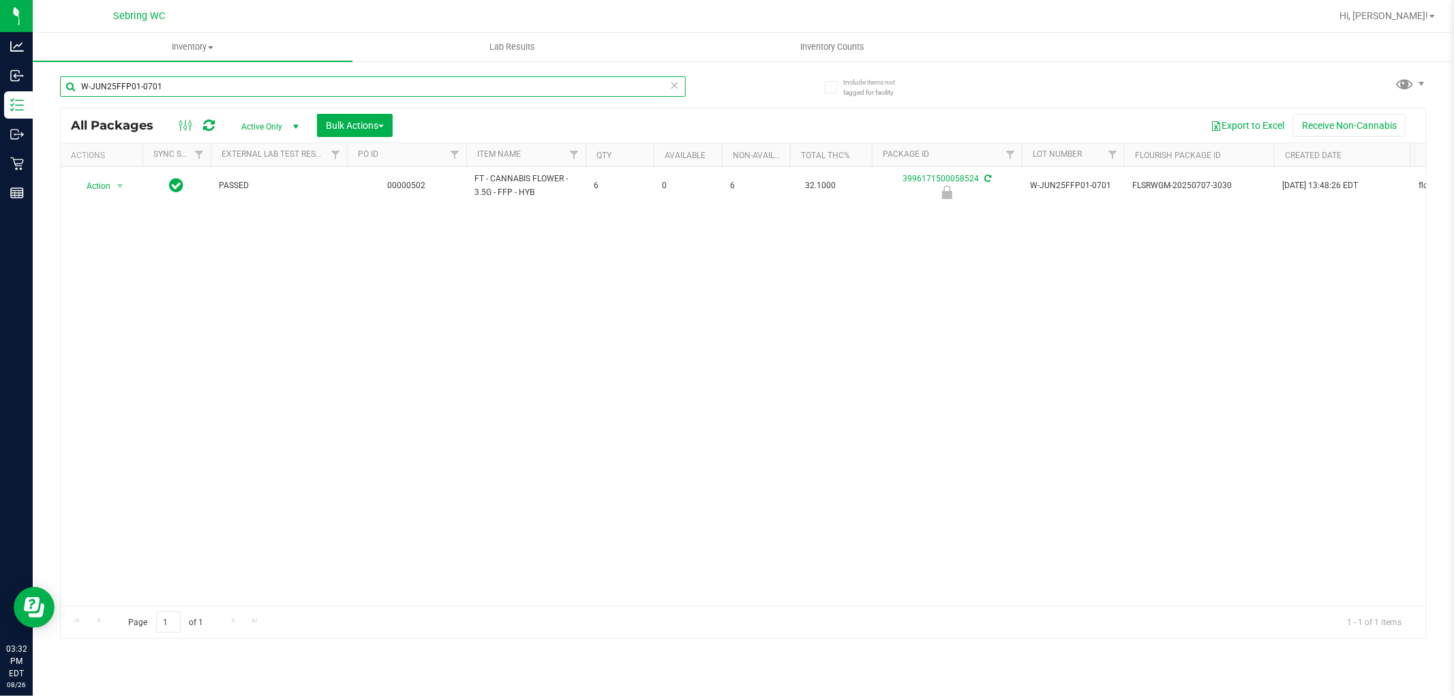
click at [140, 92] on input "W-JUN25FFP01-0701" at bounding box center [373, 86] width 626 height 20
paste input "PBS02-0616"
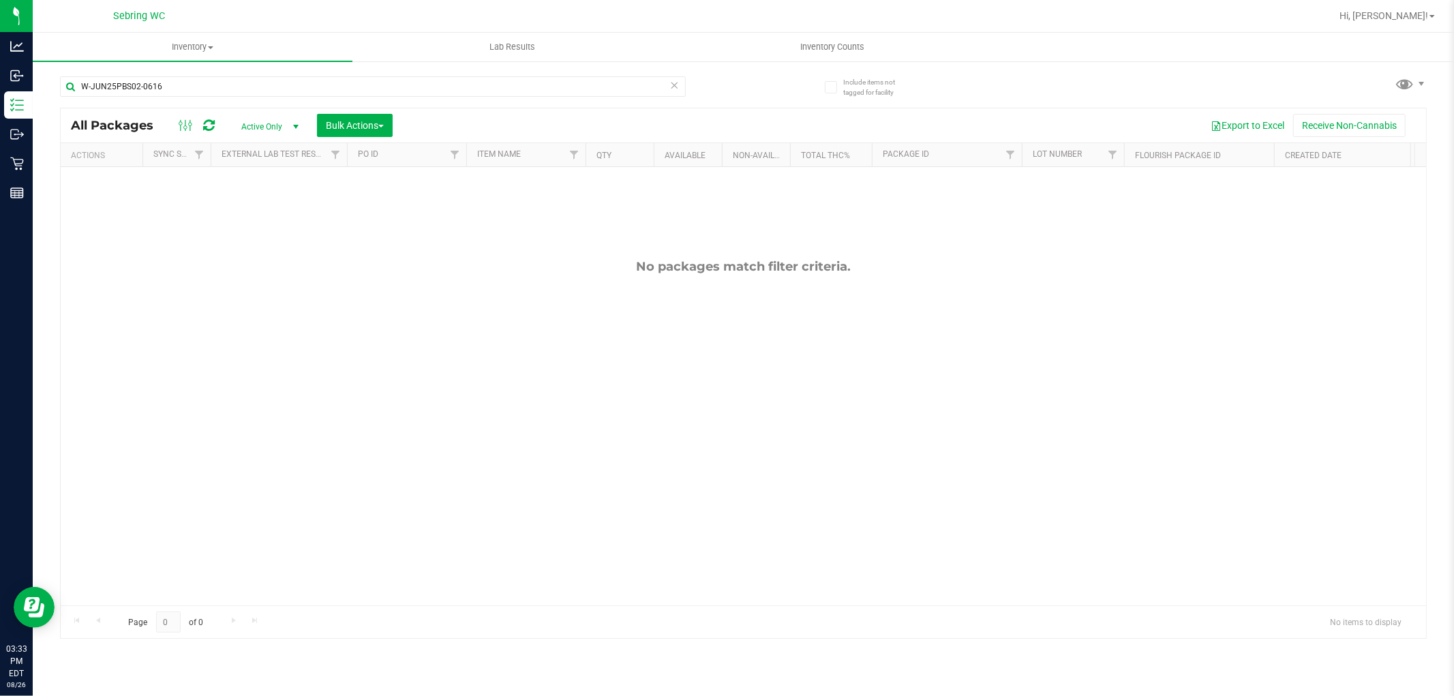
click at [123, 69] on div "W-JUN25PBS02-0616" at bounding box center [402, 86] width 684 height 44
click at [110, 83] on input "W-JUN25PBS02-0616" at bounding box center [373, 86] width 626 height 20
paste input "DDF02-0702"
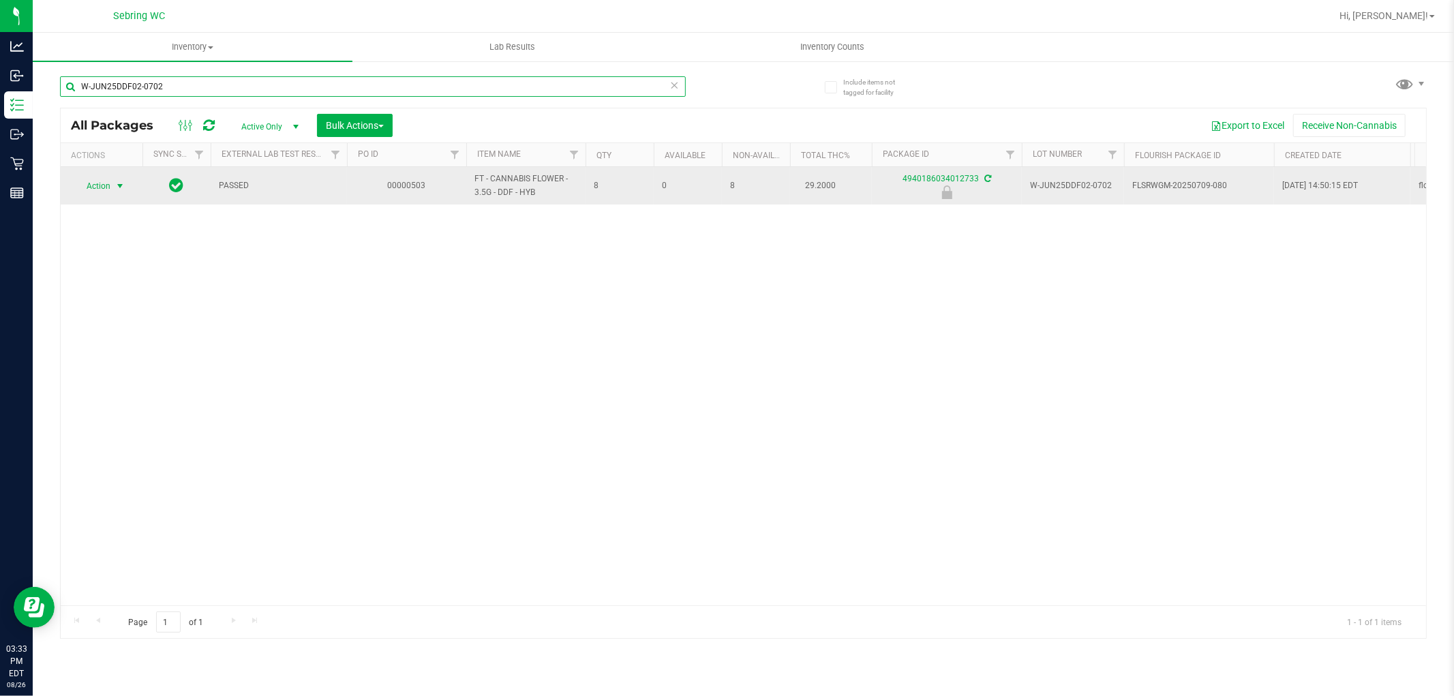
type input "W-JUN25DDF02-0702"
click at [119, 181] on span "select" at bounding box center [120, 186] width 11 height 11
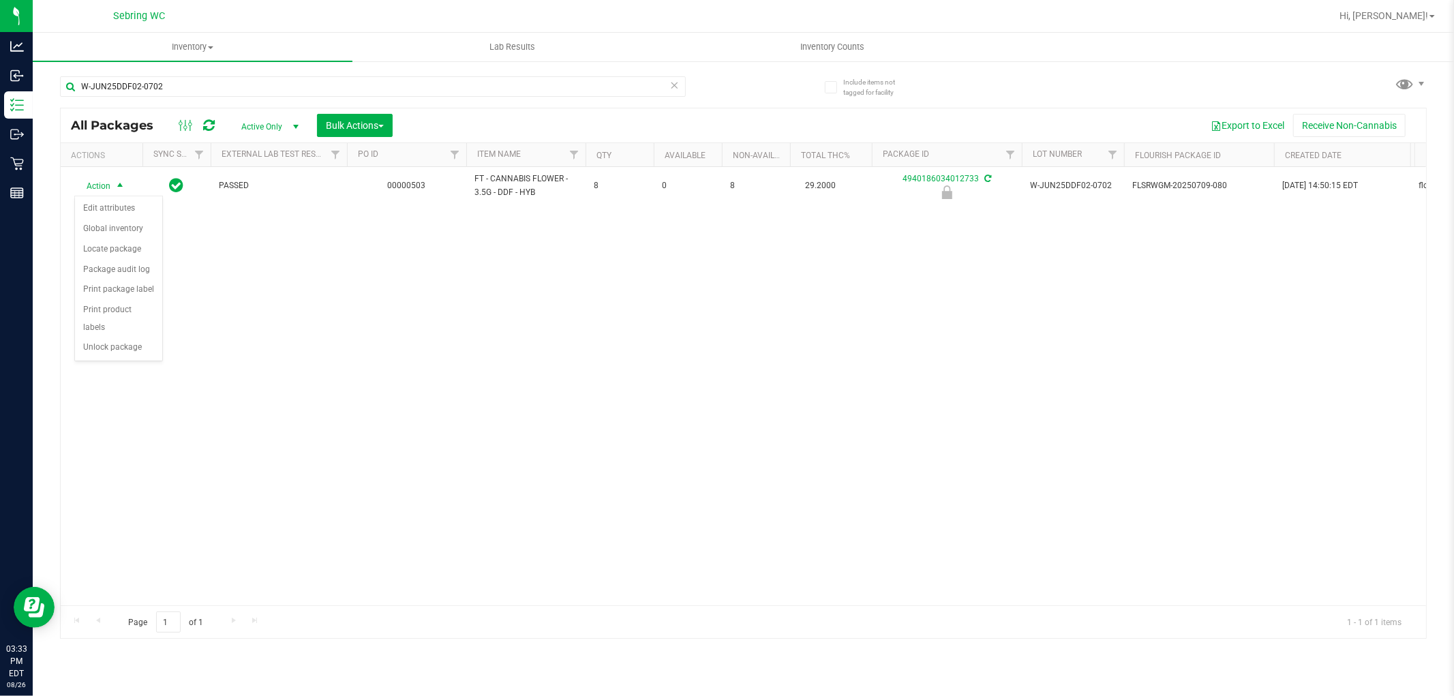
click at [529, 293] on div "Action Action Edit attributes Global inventory Locate package Package audit log…" at bounding box center [743, 386] width 1365 height 438
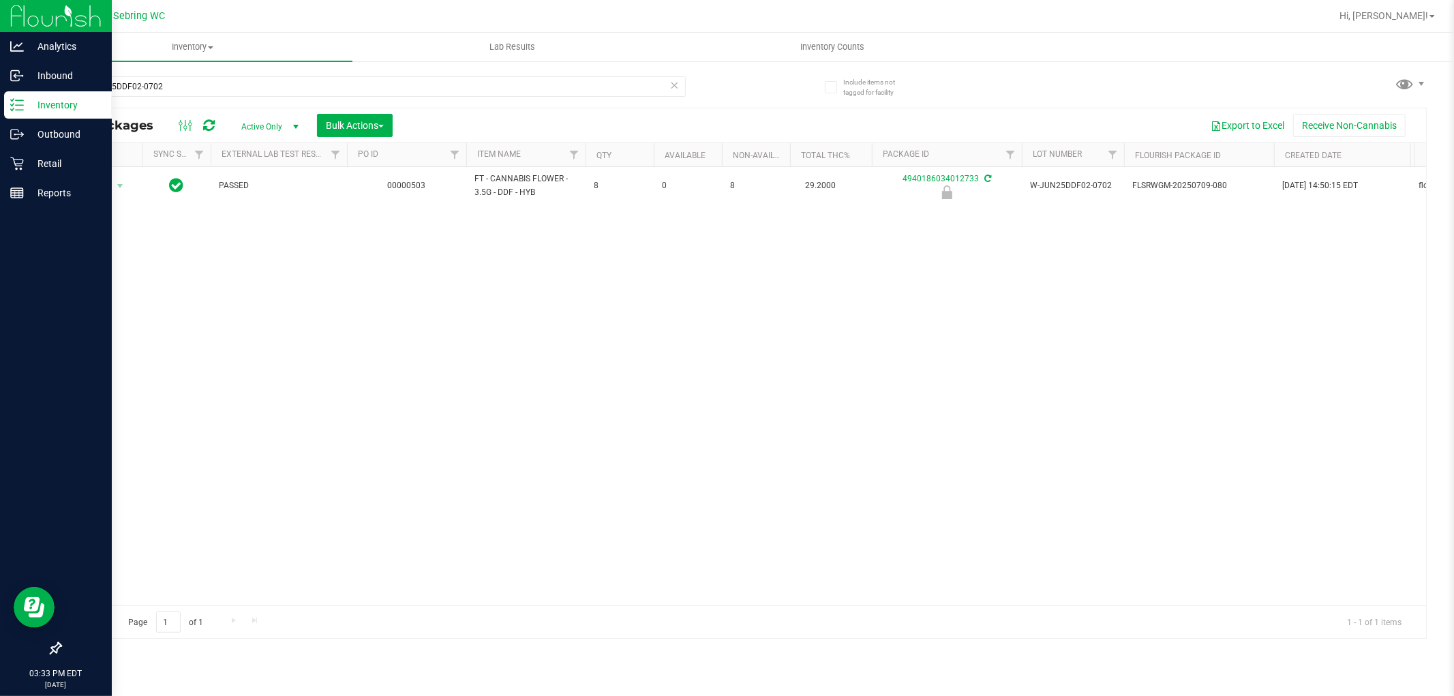
click at [57, 106] on p "Inventory" at bounding box center [65, 105] width 82 height 16
